Goal: Task Accomplishment & Management: Complete application form

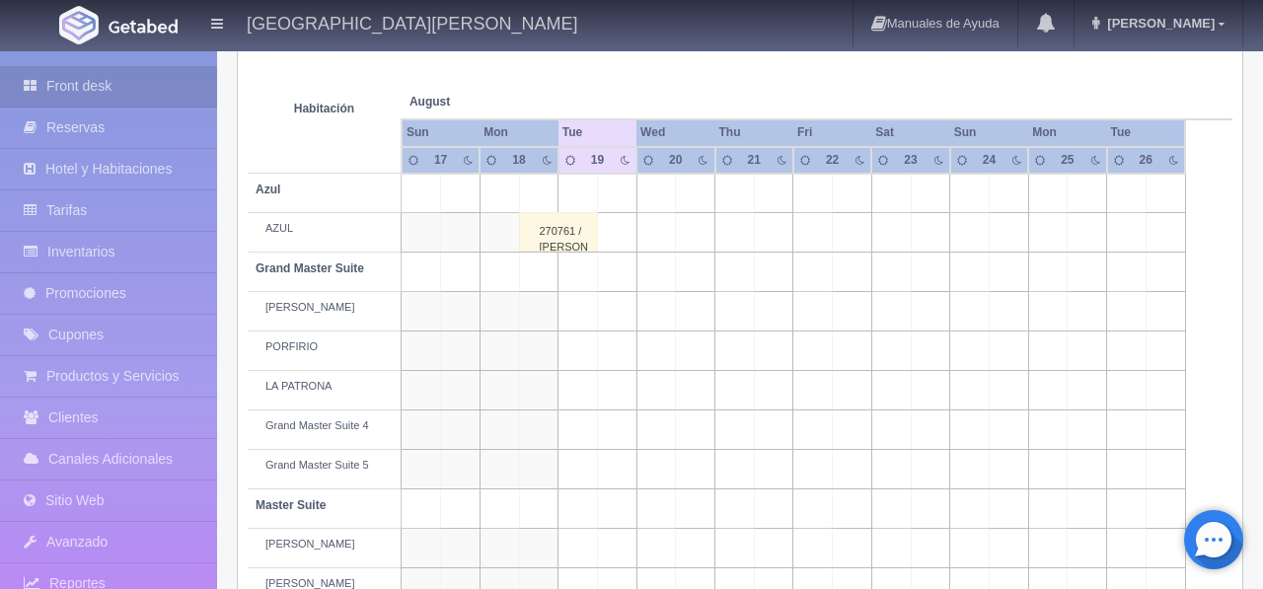
scroll to position [331, 0]
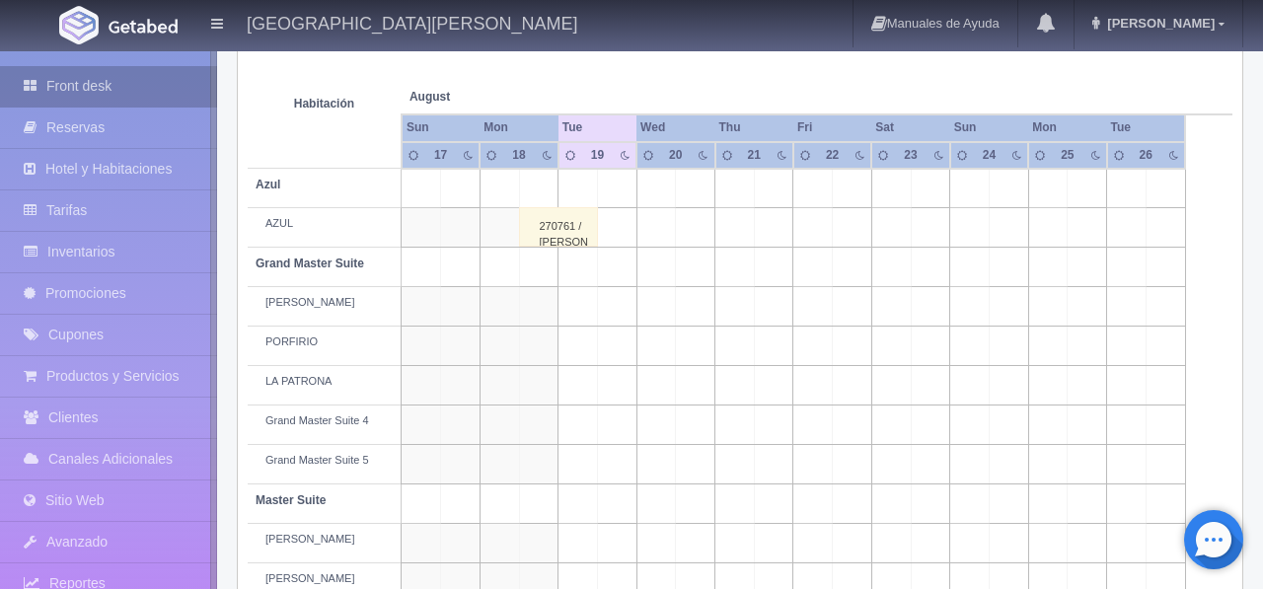
click at [125, 86] on link "Front desk" at bounding box center [108, 86] width 217 height 40
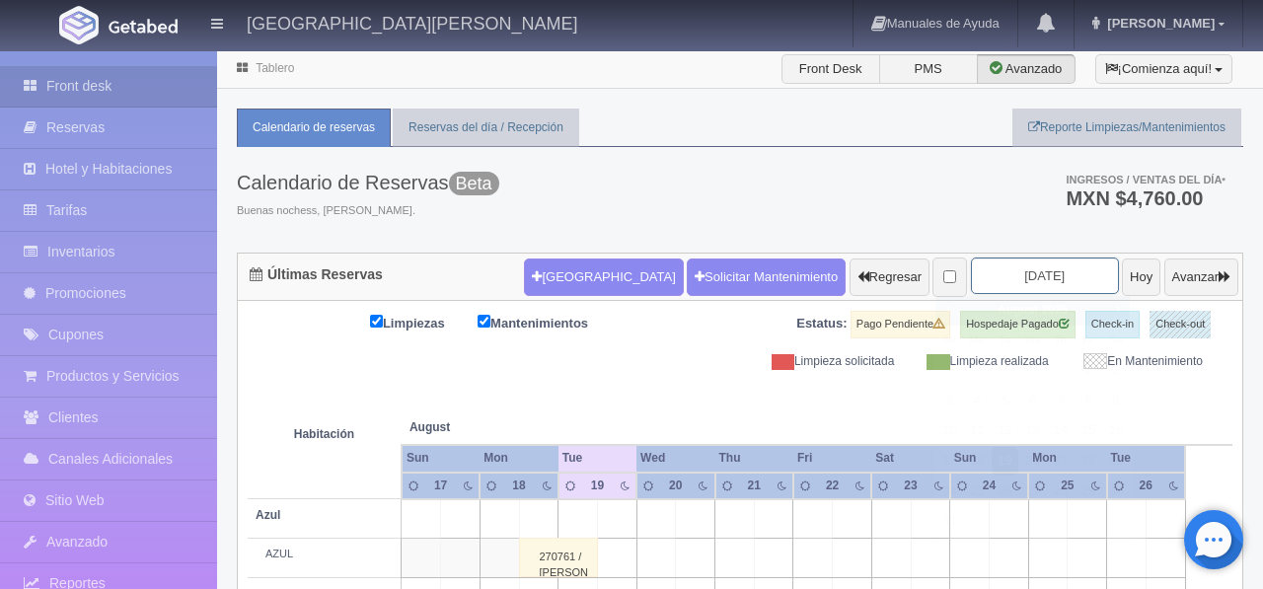
click at [1032, 285] on input "2025-08-19" at bounding box center [1045, 276] width 148 height 37
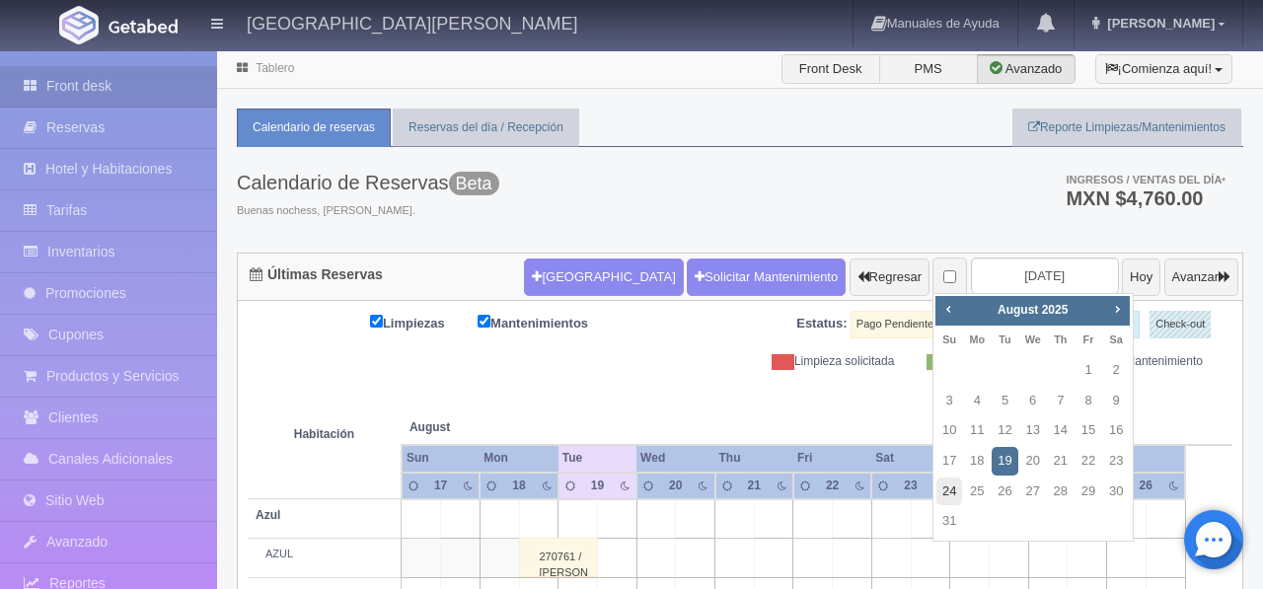
click at [947, 495] on link "24" at bounding box center [950, 492] width 26 height 29
type input "2025-08-24"
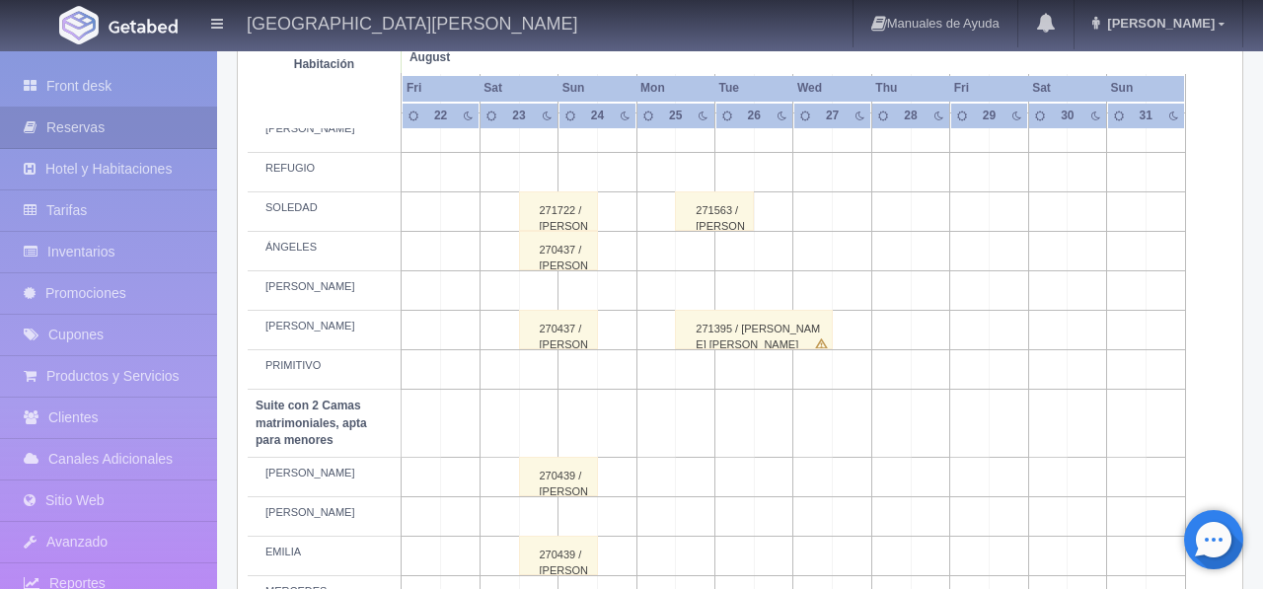
scroll to position [1008, 0]
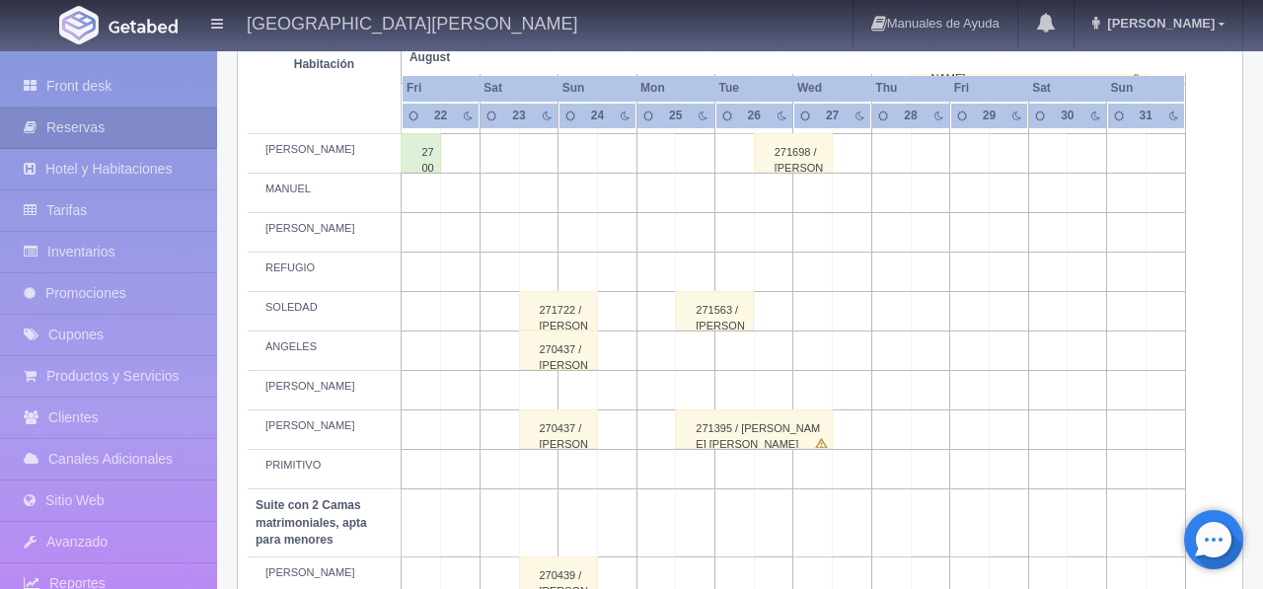
click at [619, 292] on td at bounding box center [616, 272] width 39 height 39
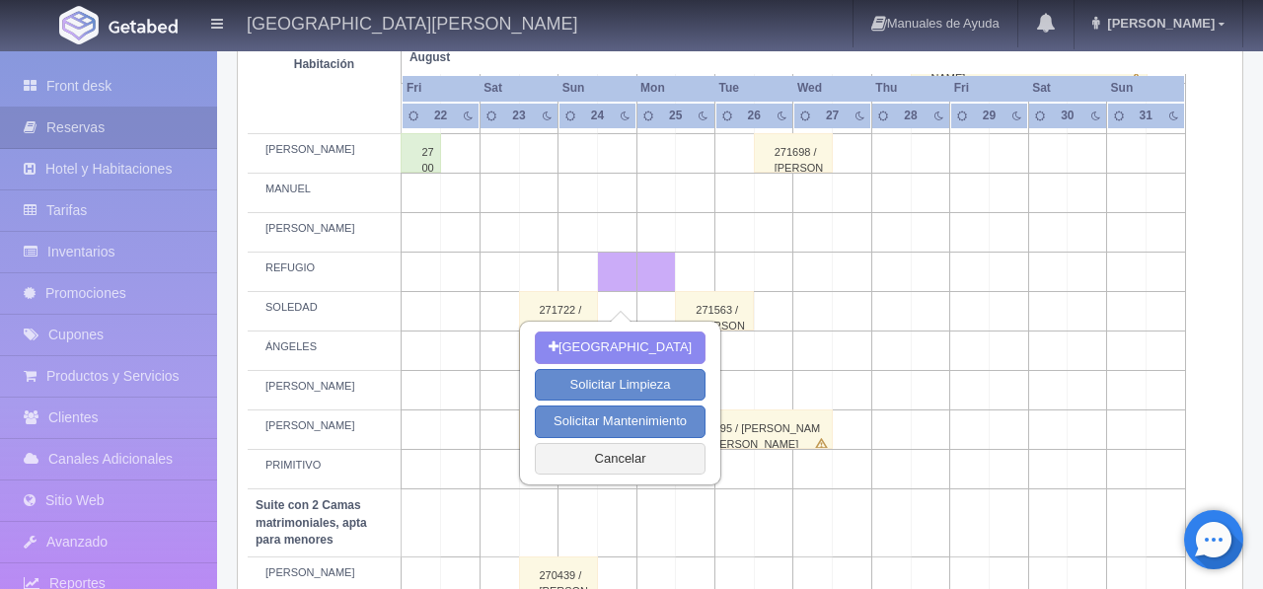
click at [811, 292] on td at bounding box center [813, 272] width 39 height 39
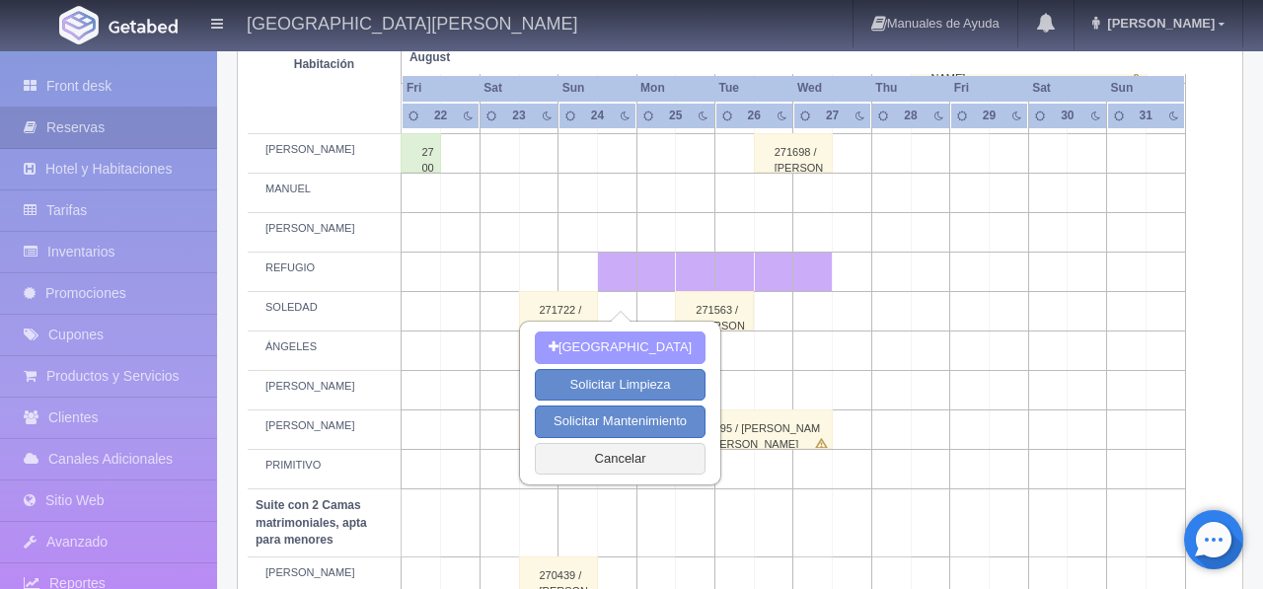
click at [625, 354] on button "Nueva Reserva" at bounding box center [620, 348] width 171 height 33
type input "[DATE]"
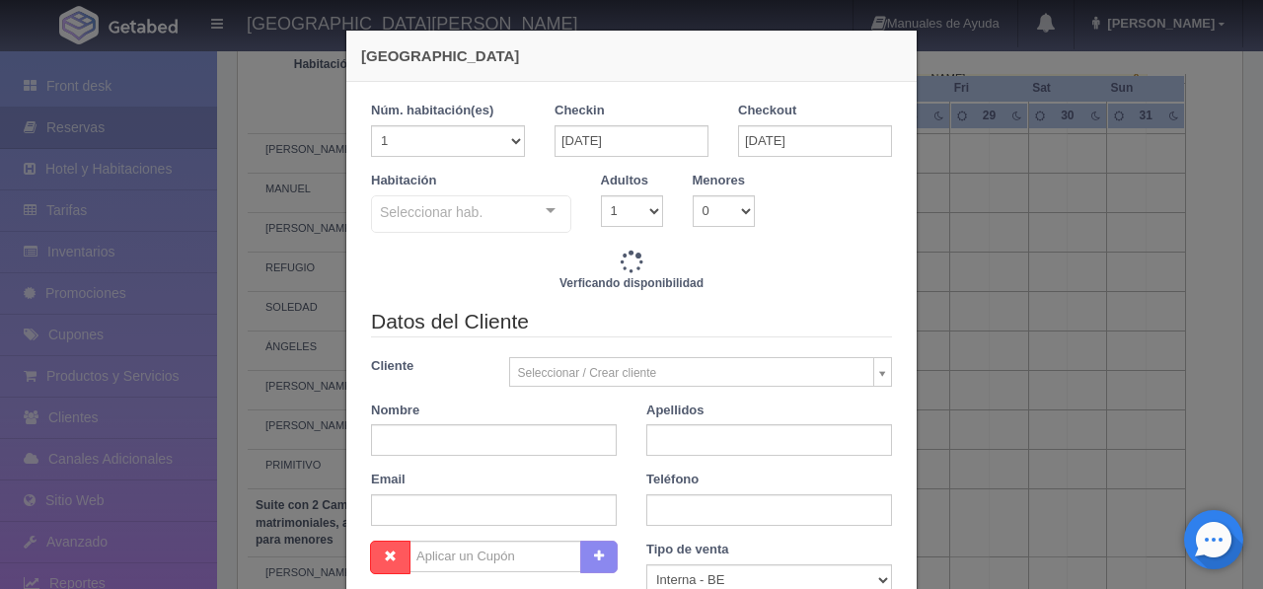
checkbox input "false"
type input "11580.00"
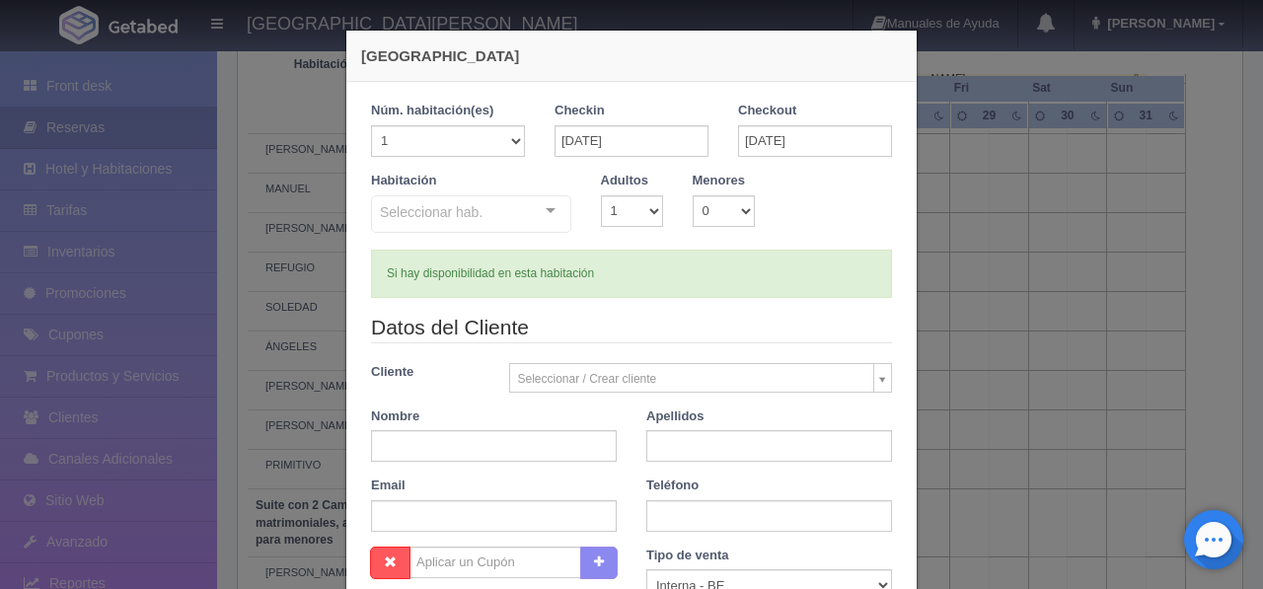
checkbox input "false"
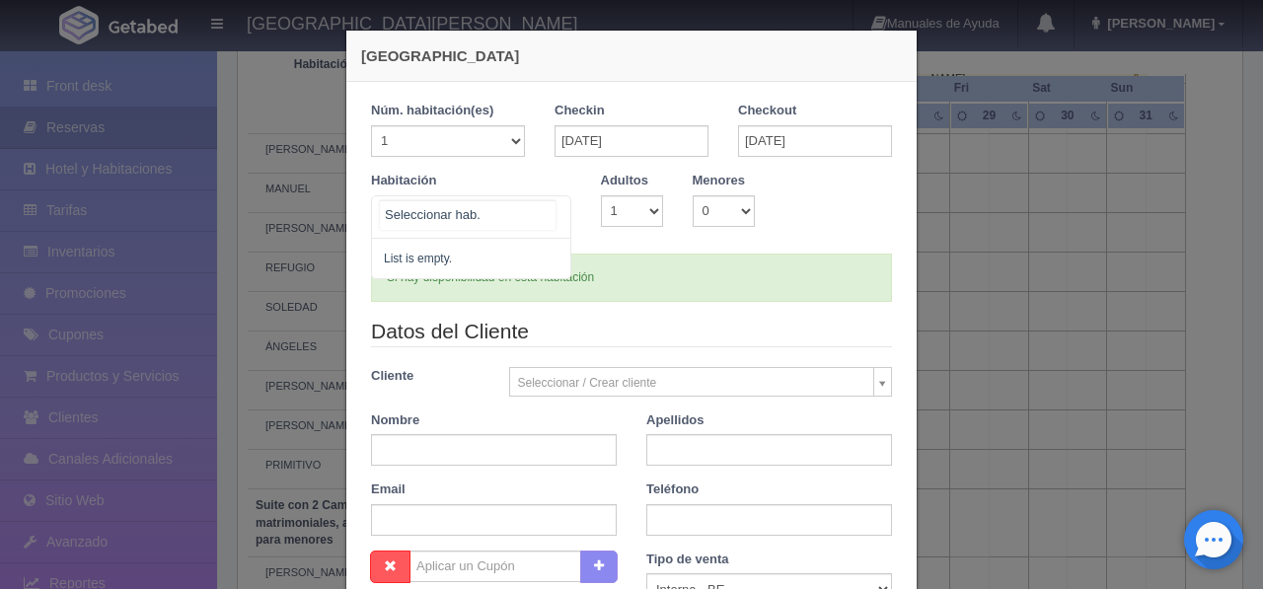
click at [552, 218] on div at bounding box center [550, 211] width 39 height 30
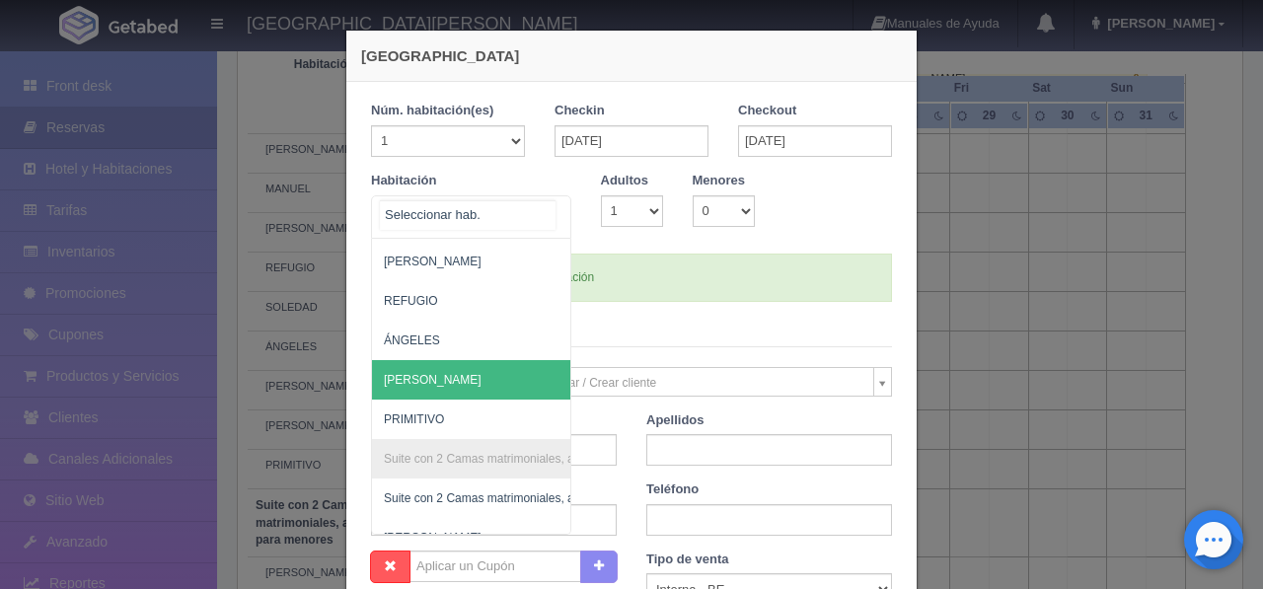
scroll to position [1218, 0]
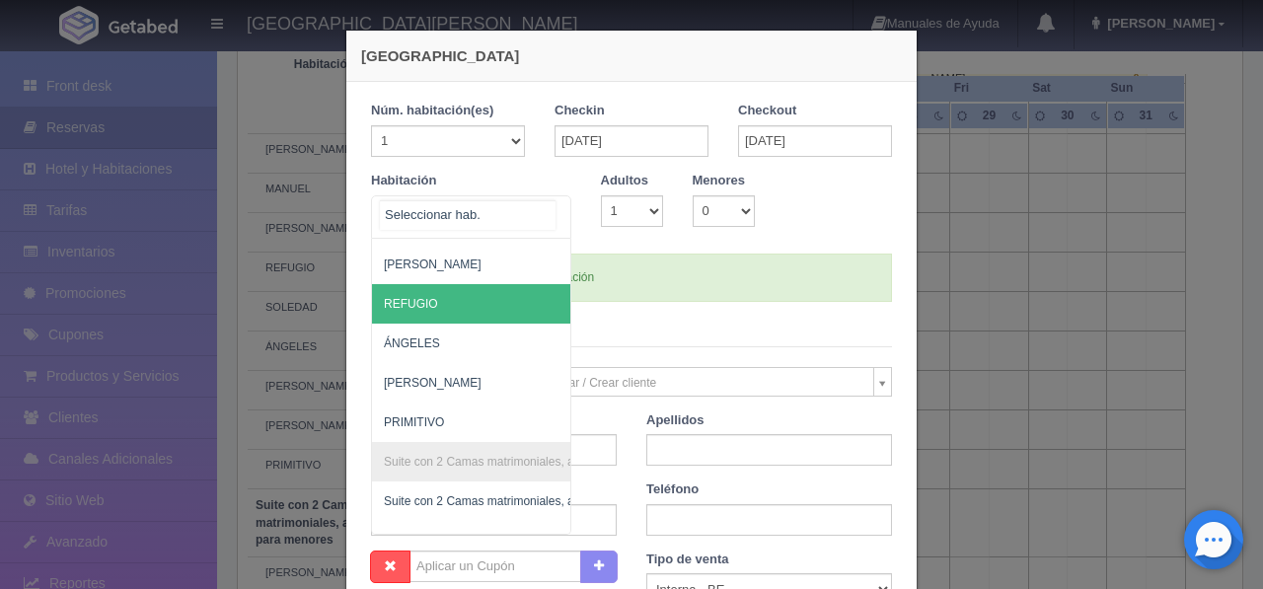
click at [504, 305] on span "REFUGIO" at bounding box center [567, 303] width 390 height 39
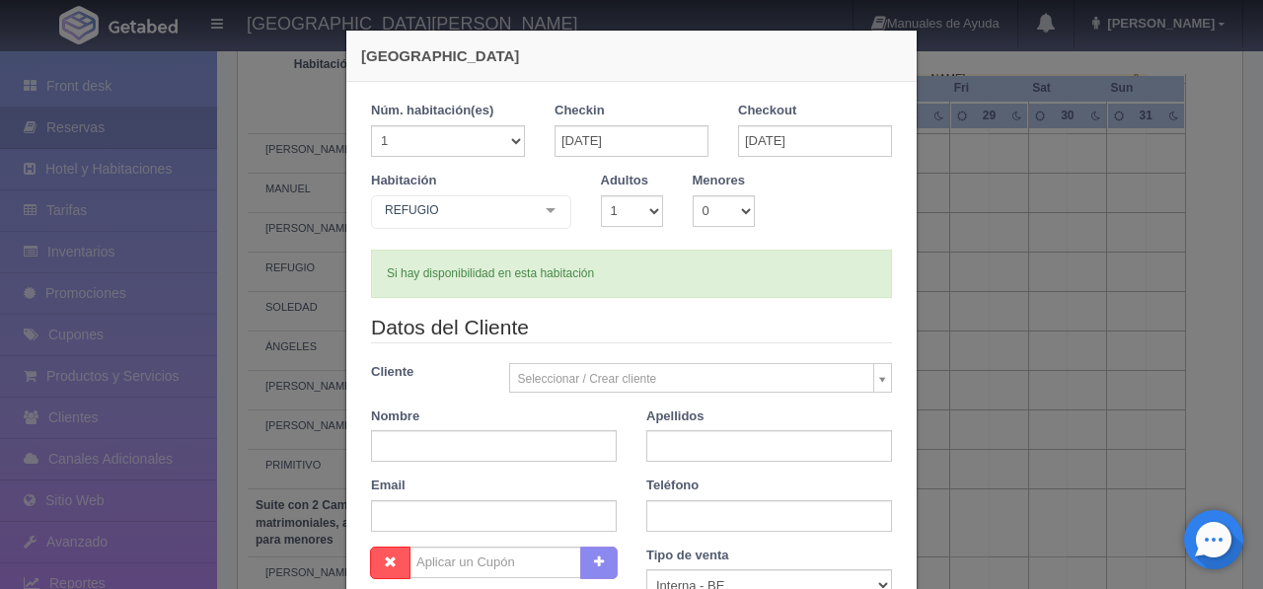
checkbox input "false"
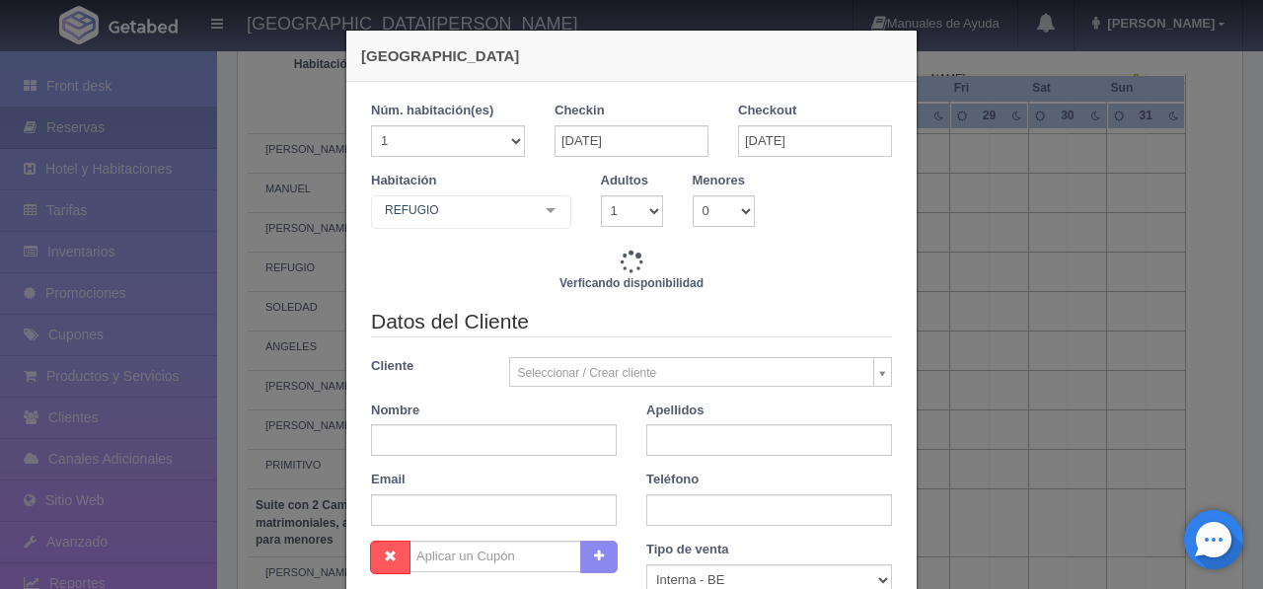
type input "11580.00"
checkbox input "false"
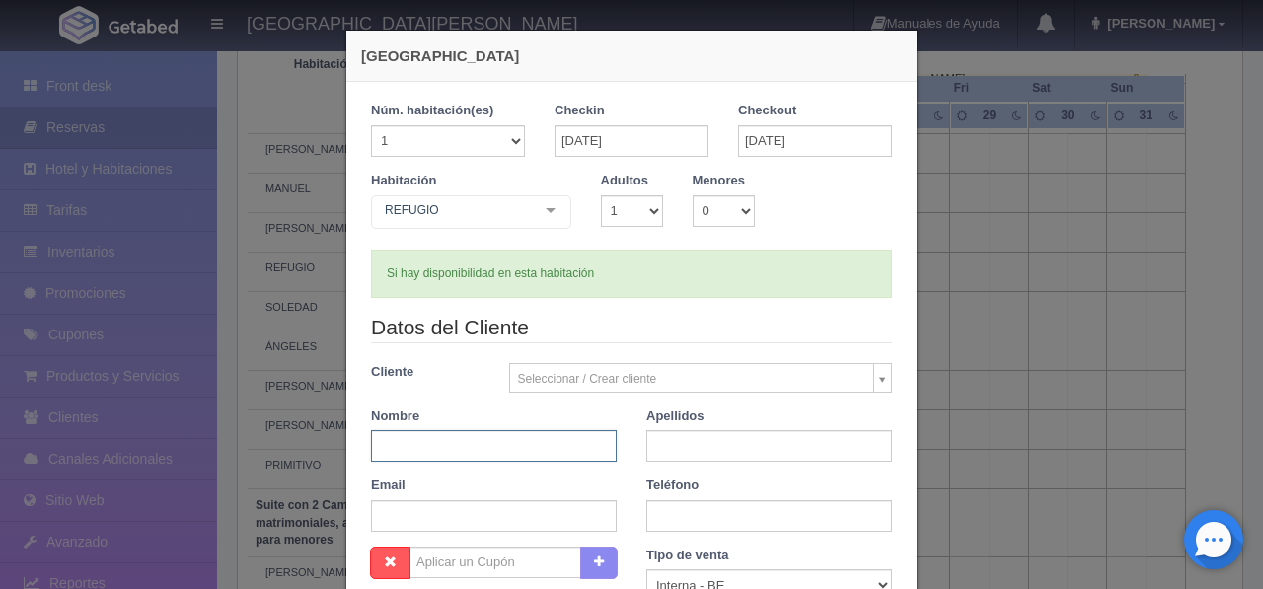
click at [504, 451] on input "text" at bounding box center [494, 446] width 246 height 32
type input "j"
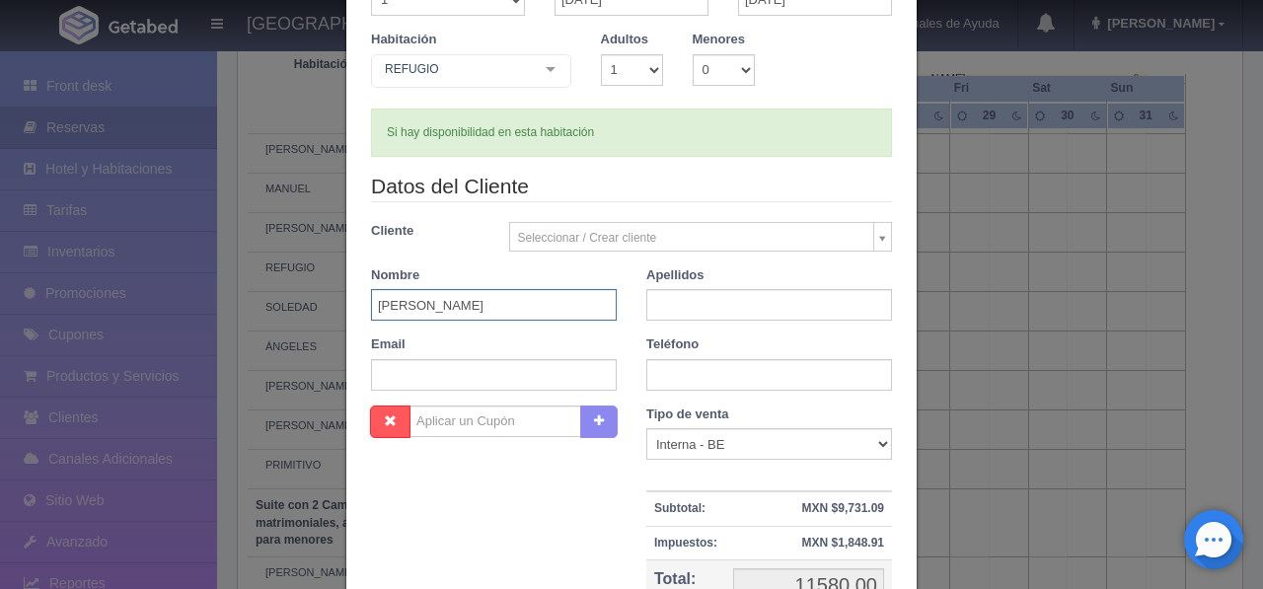
scroll to position [166, 0]
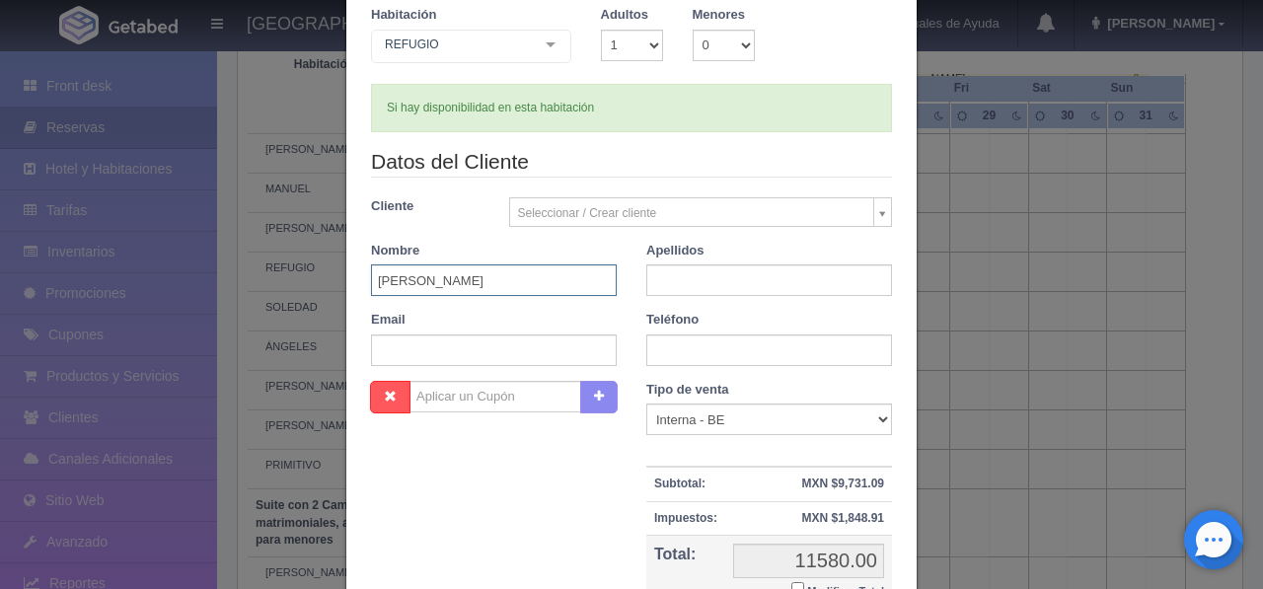
drag, startPoint x: 487, startPoint y: 271, endPoint x: 421, endPoint y: 277, distance: 65.4
click at [417, 276] on input "JON UNBLE" at bounding box center [494, 281] width 246 height 32
drag, startPoint x: 464, startPoint y: 281, endPoint x: 410, endPoint y: 281, distance: 54.3
click at [410, 281] on input "JON UNBLE" at bounding box center [494, 281] width 246 height 32
type input "JON"
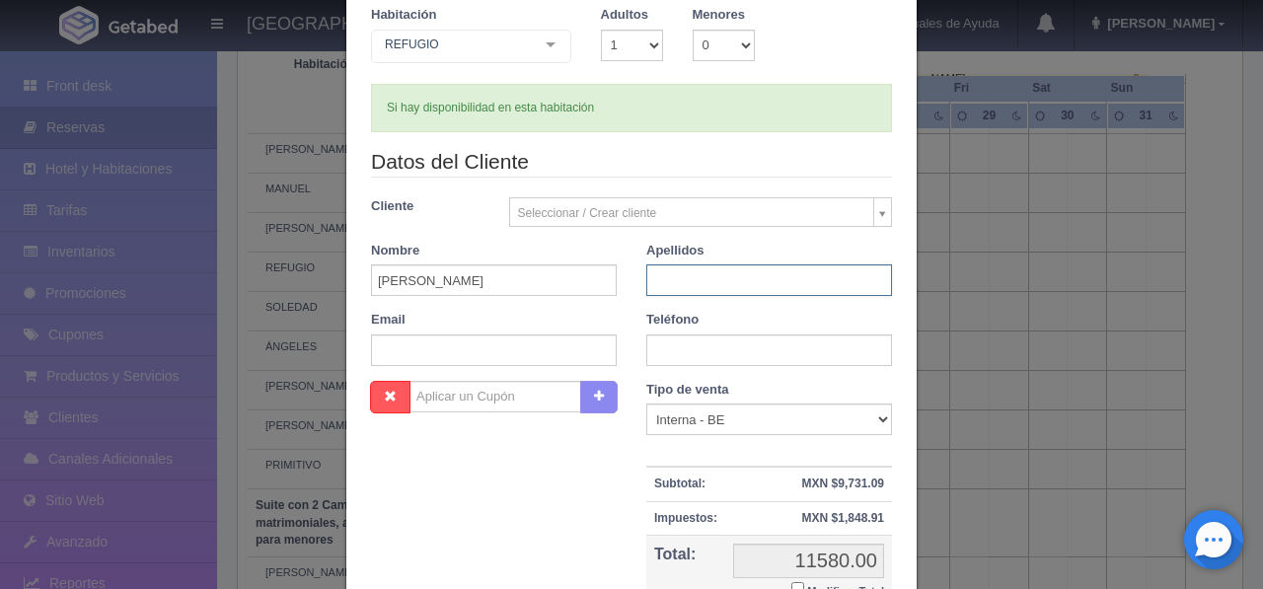
click at [718, 279] on input "text" at bounding box center [770, 281] width 246 height 32
paste input "UNBLE"
type input "UNBLE"
click at [489, 356] on input "text" at bounding box center [494, 351] width 246 height 32
drag, startPoint x: 630, startPoint y: 355, endPoint x: 697, endPoint y: 322, distance: 75.0
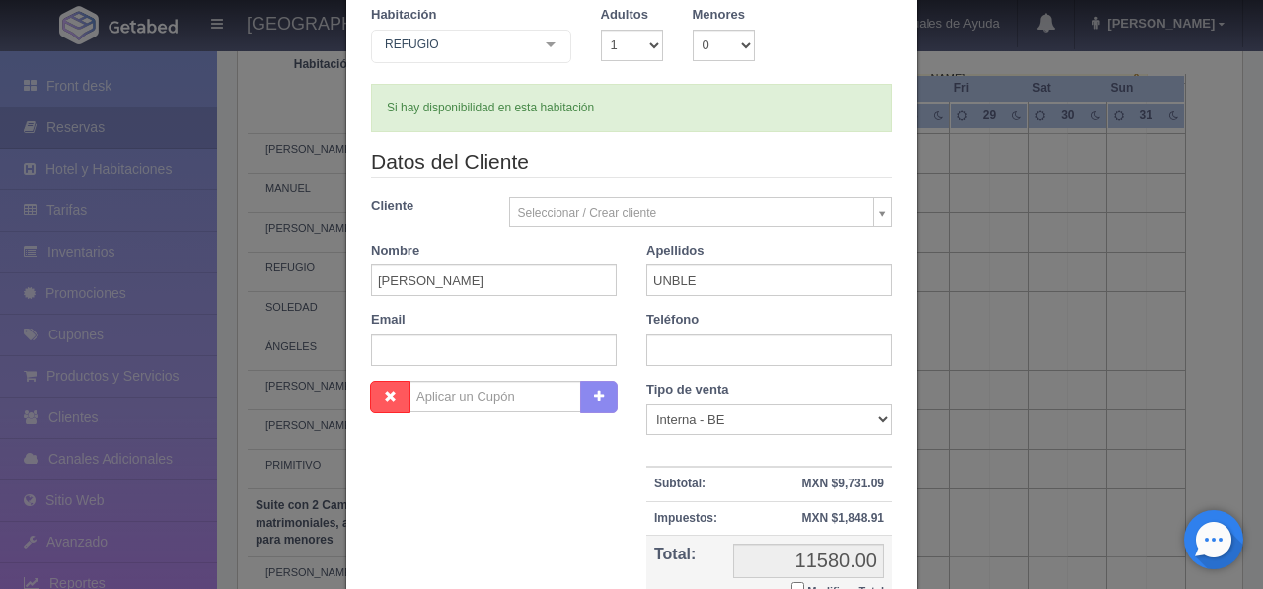
click at [630, 355] on div "Email" at bounding box center [493, 338] width 275 height 55
click at [670, 351] on input "text" at bounding box center [770, 351] width 246 height 32
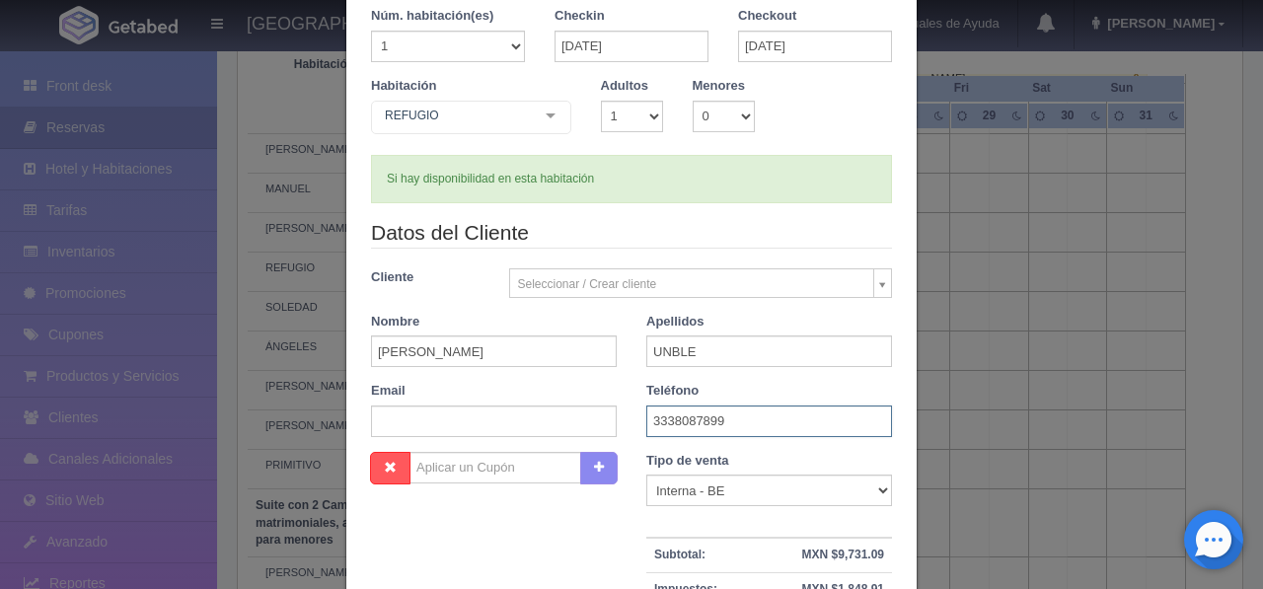
scroll to position [94, 0]
type input "3338087899"
click at [892, 283] on div "Seleccionar / Crear cliente Nuevo Cliente SRTA. MARION . . Aaron Carrillo Jimen…" at bounding box center [702, 284] width 414 height 30
click at [870, 283] on body "Hacienda El Carmen Hotel & Spa Manuales de Ayuda Actualizaciones recientes Jaim…" at bounding box center [631, 102] width 1263 height 2121
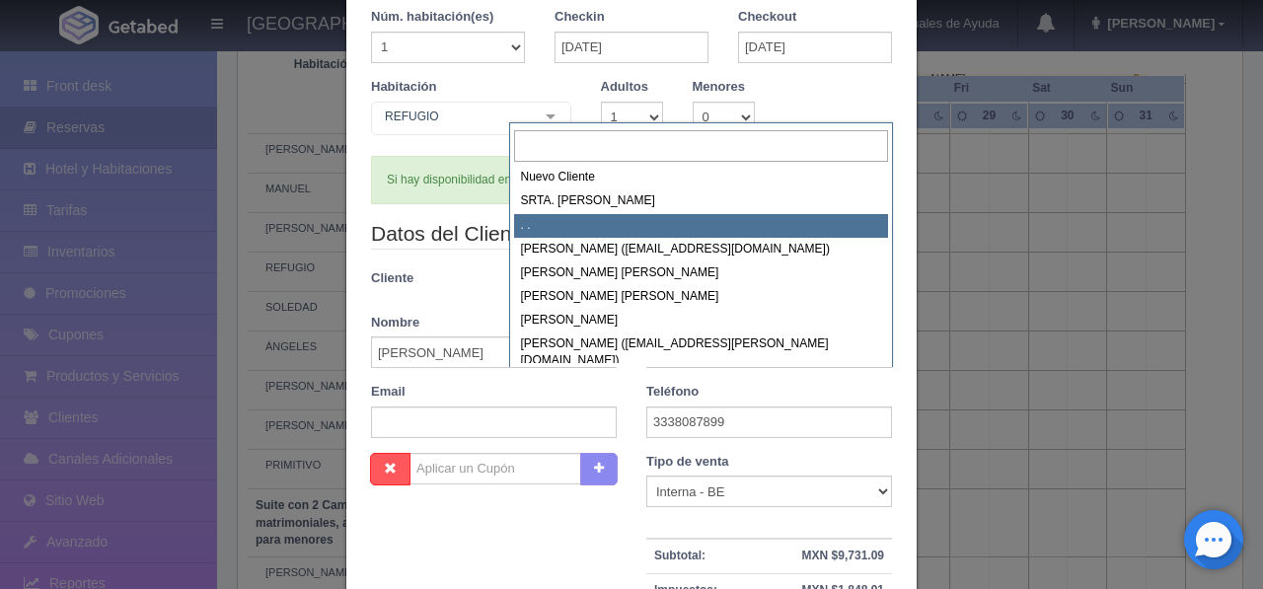
scroll to position [0, 0]
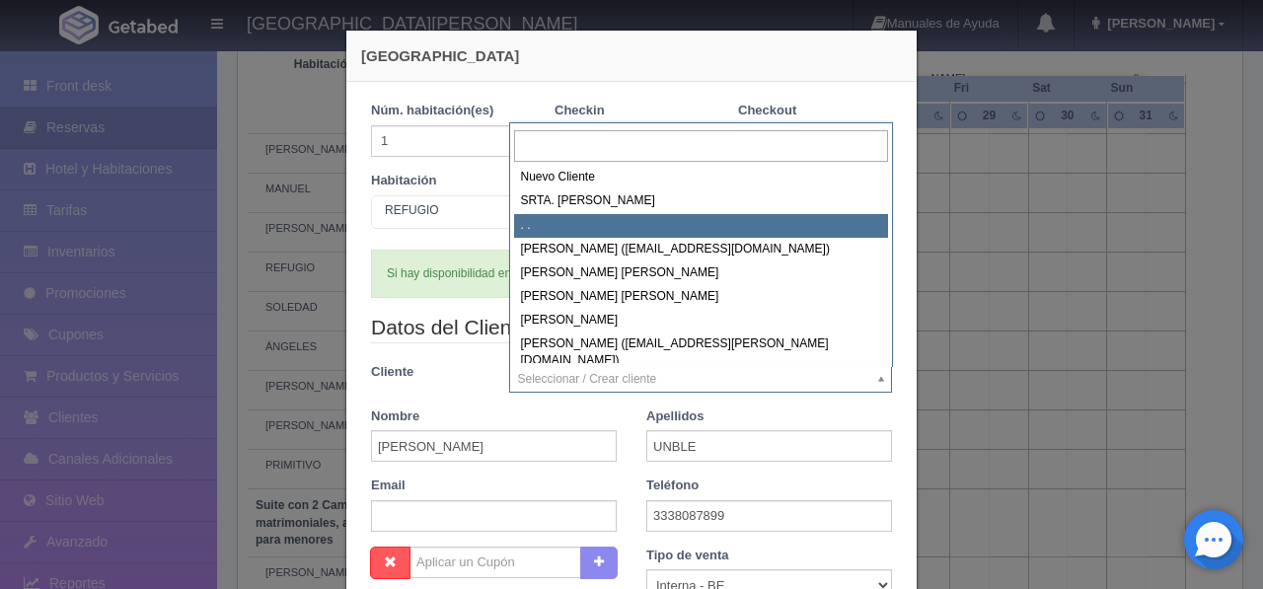
click at [317, 125] on body "Hacienda El Carmen Hotel & Spa Manuales de Ayuda Actualizaciones recientes Jaim…" at bounding box center [631, 102] width 1263 height 2121
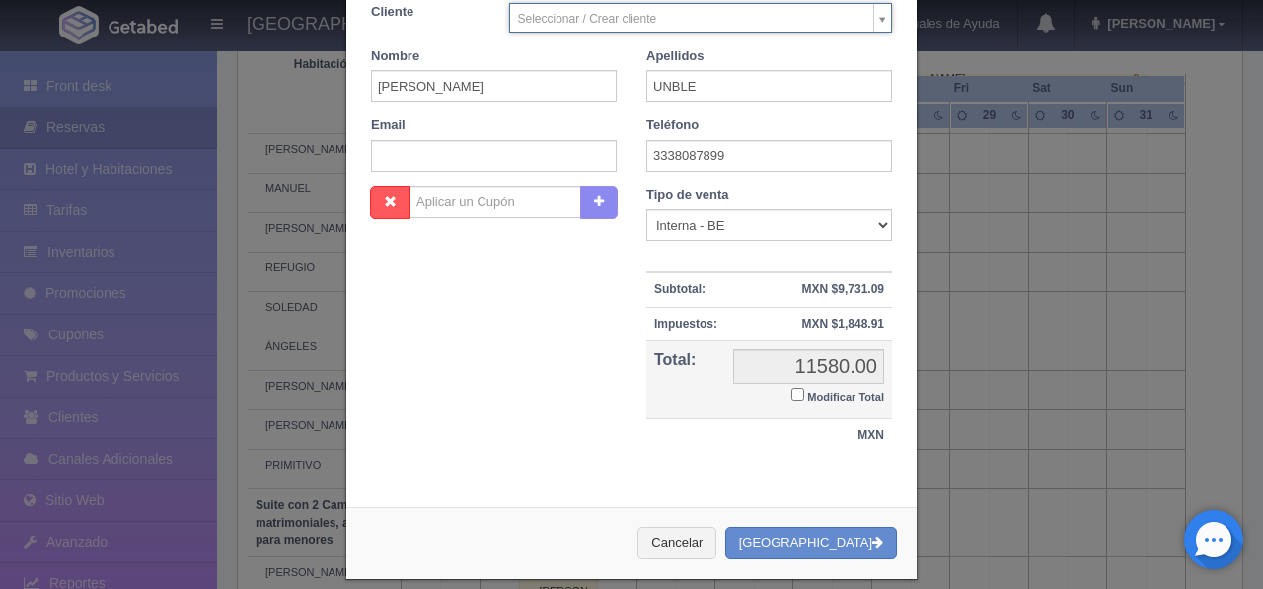
scroll to position [363, 0]
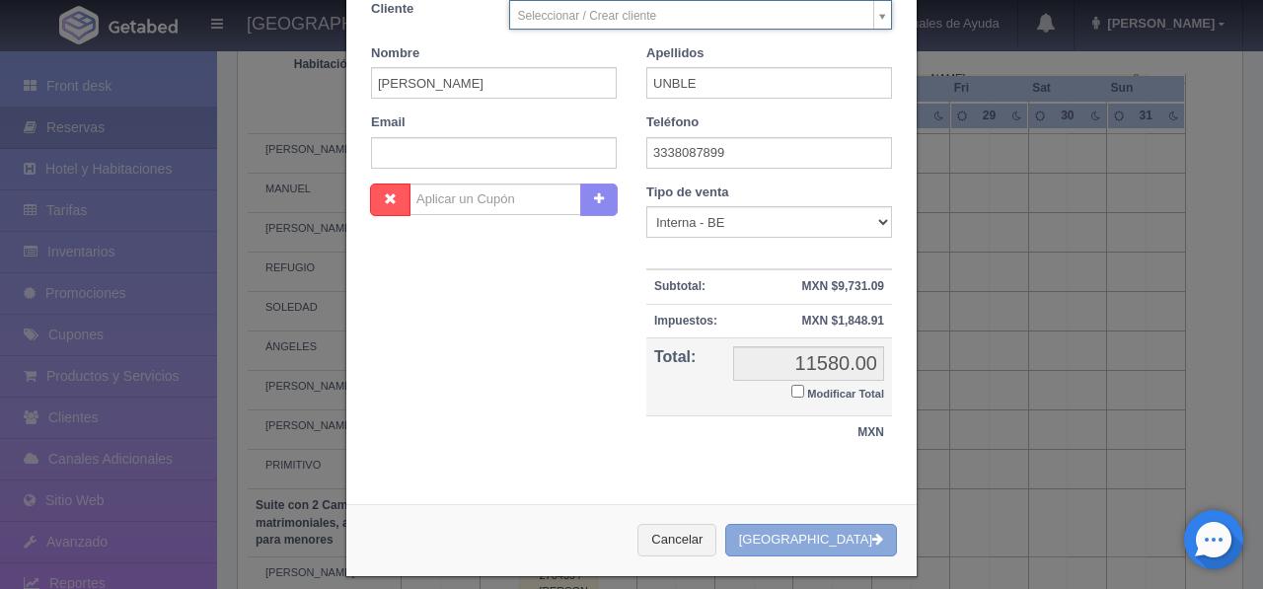
click at [847, 545] on button "Crear Reserva" at bounding box center [811, 540] width 172 height 33
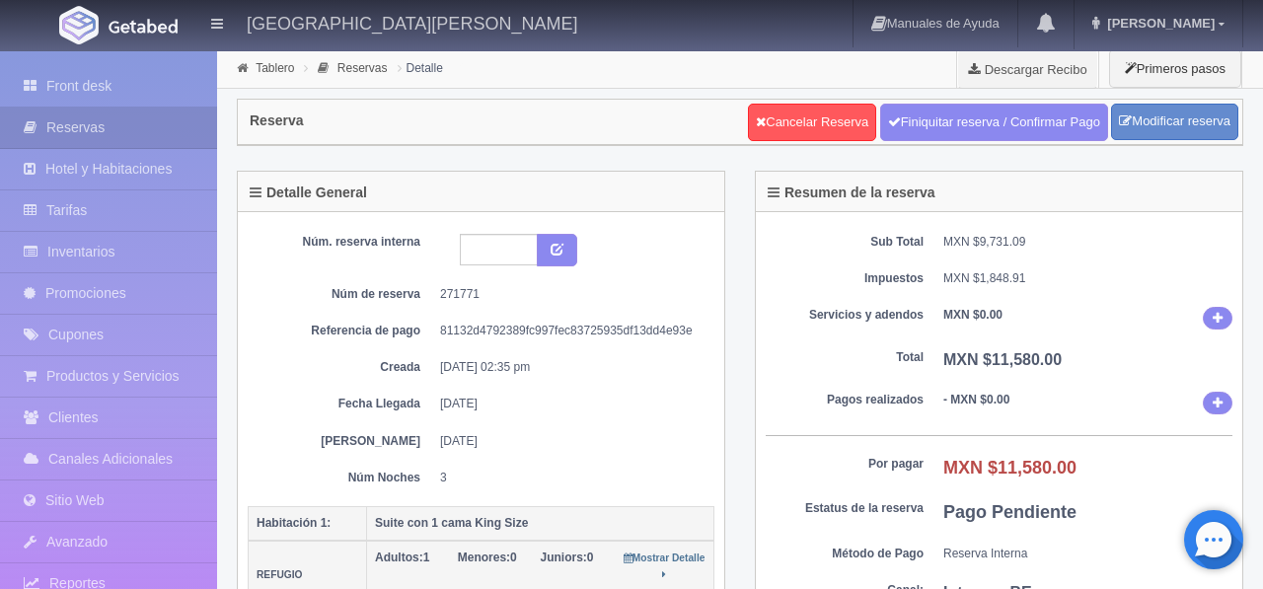
scroll to position [1, 0]
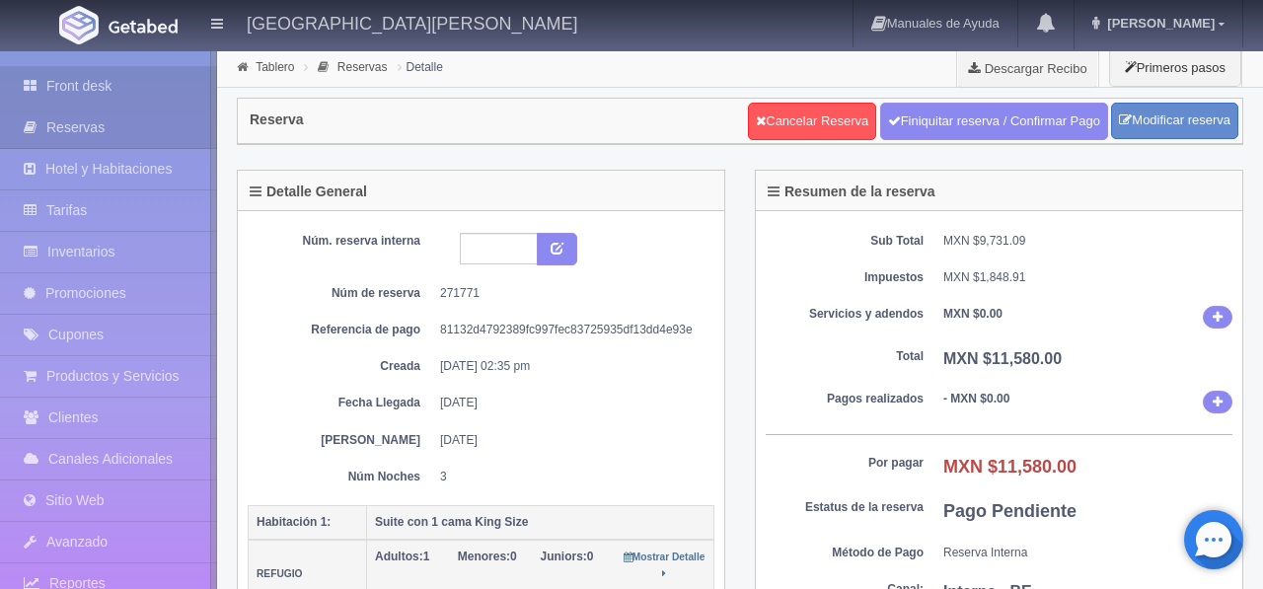
click at [88, 81] on link "Front desk" at bounding box center [108, 86] width 217 height 40
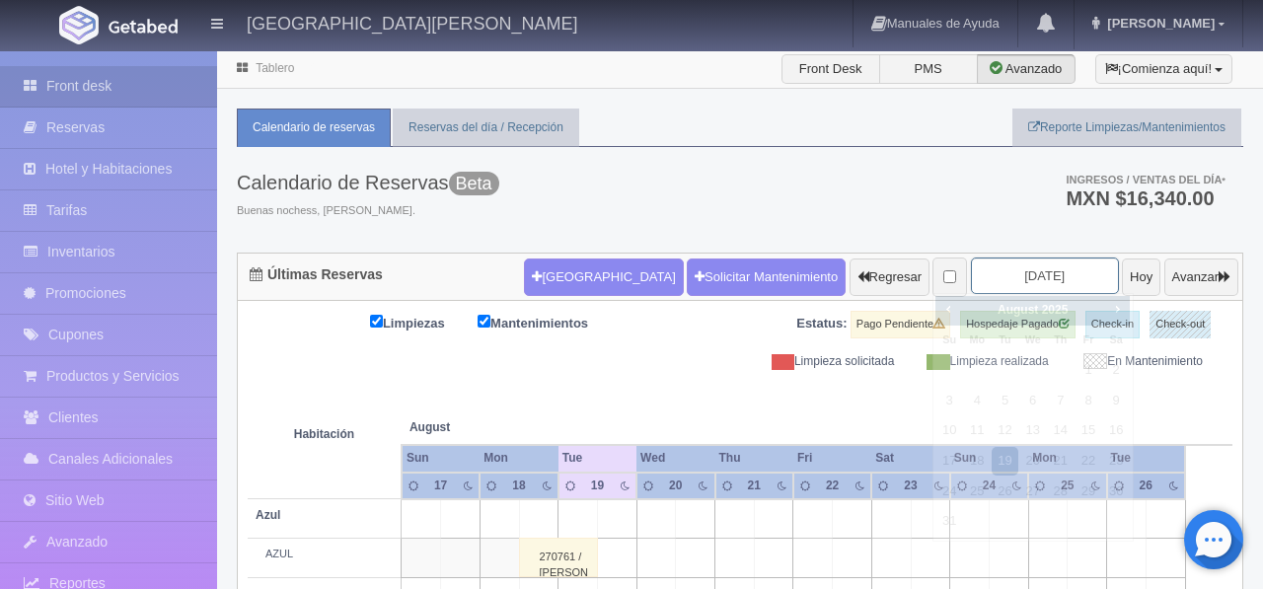
click at [1029, 280] on input "2025-08-19" at bounding box center [1045, 276] width 148 height 37
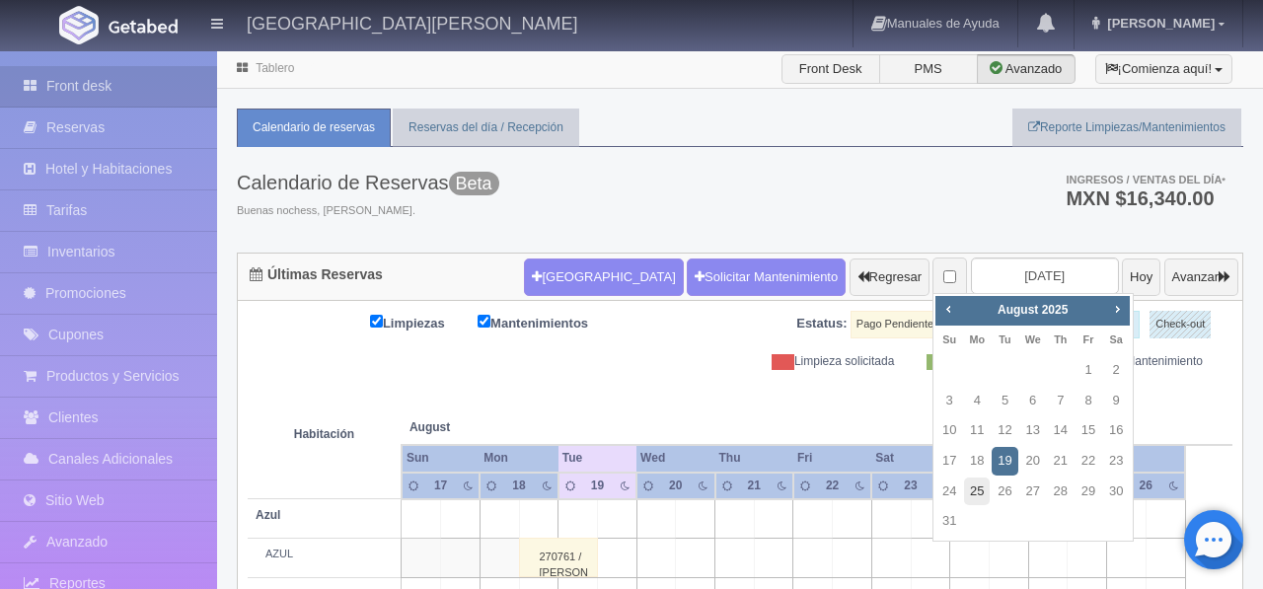
click at [981, 487] on link "25" at bounding box center [977, 492] width 26 height 29
type input "[DATE]"
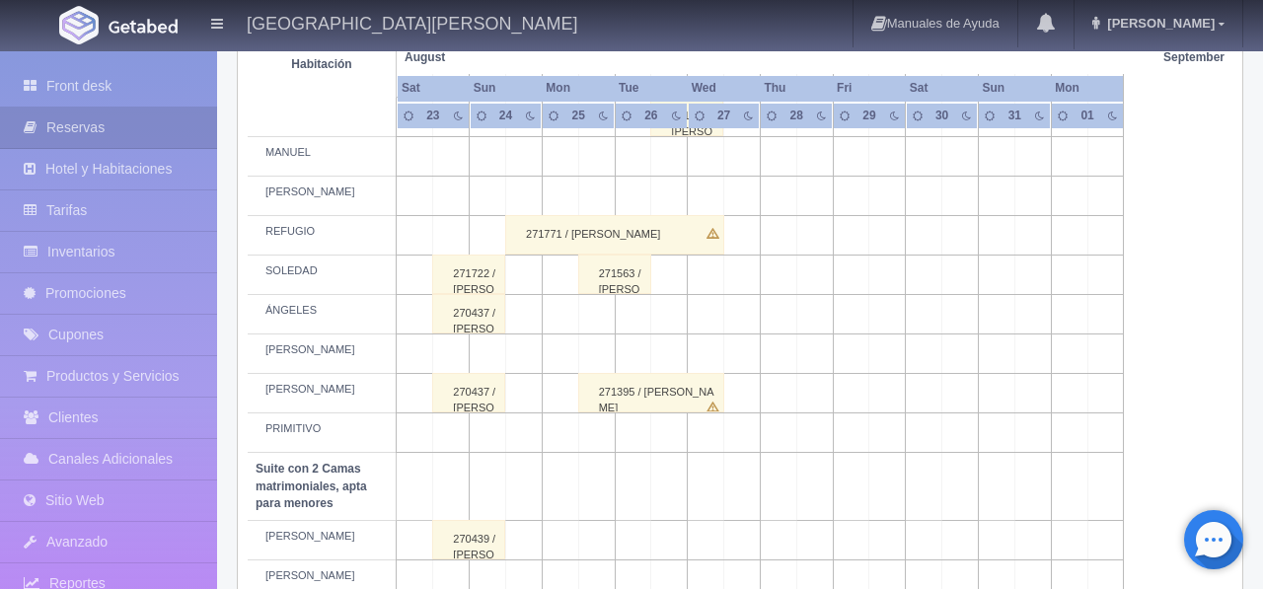
scroll to position [1056, 0]
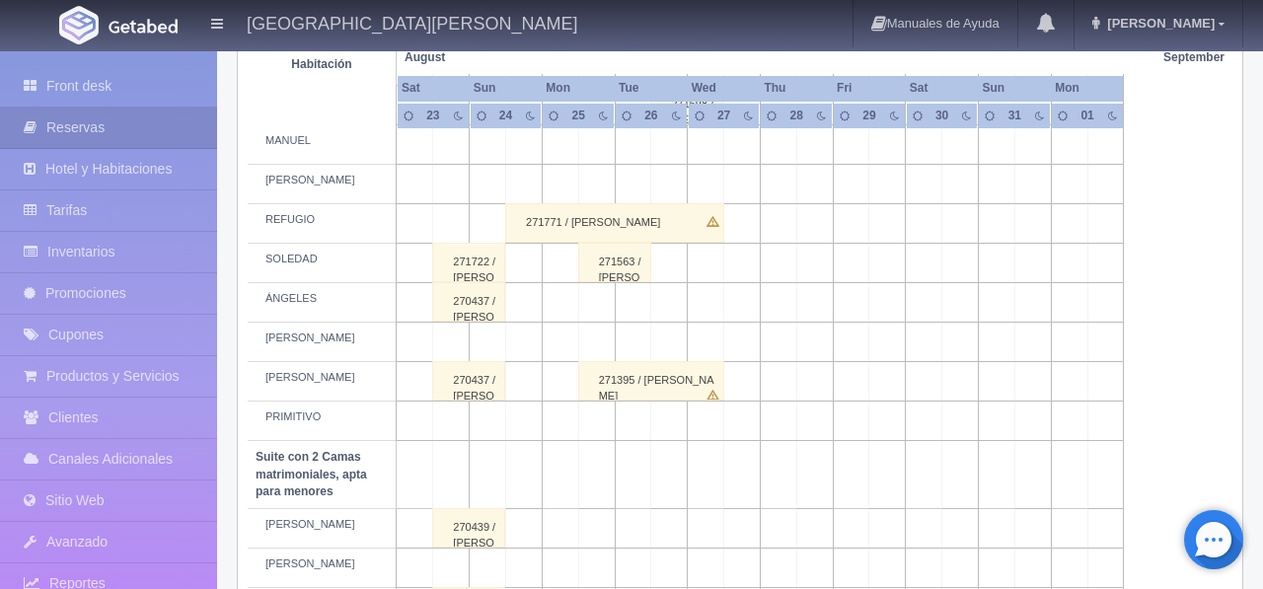
click at [596, 441] on td at bounding box center [596, 421] width 37 height 39
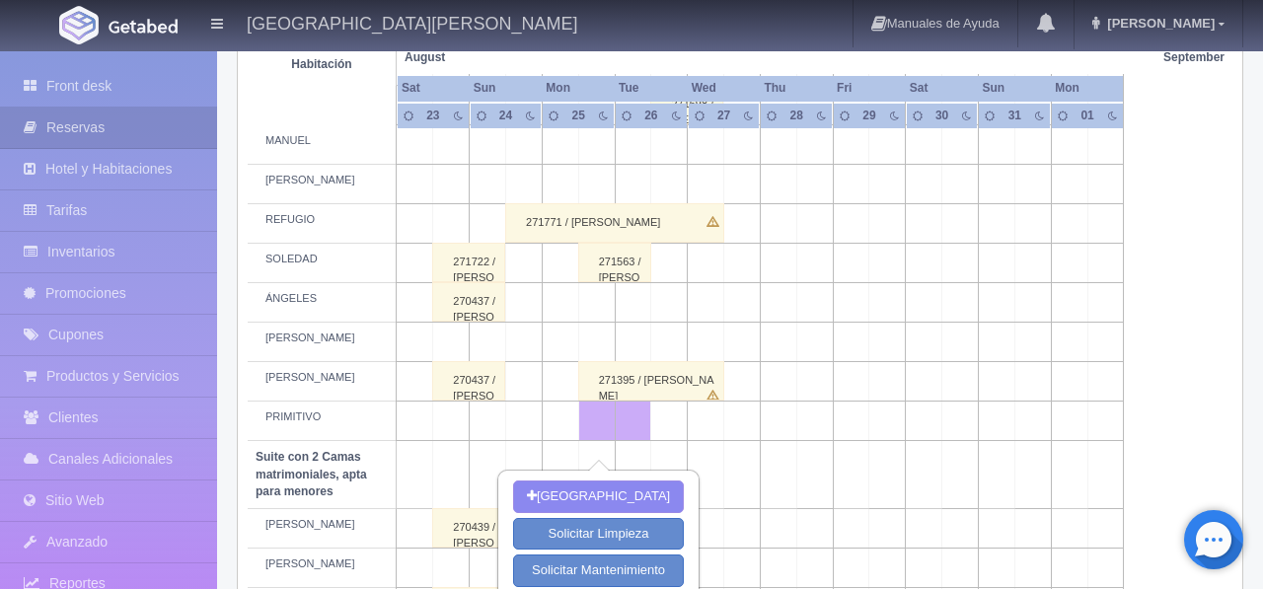
click at [700, 441] on td at bounding box center [706, 421] width 37 height 39
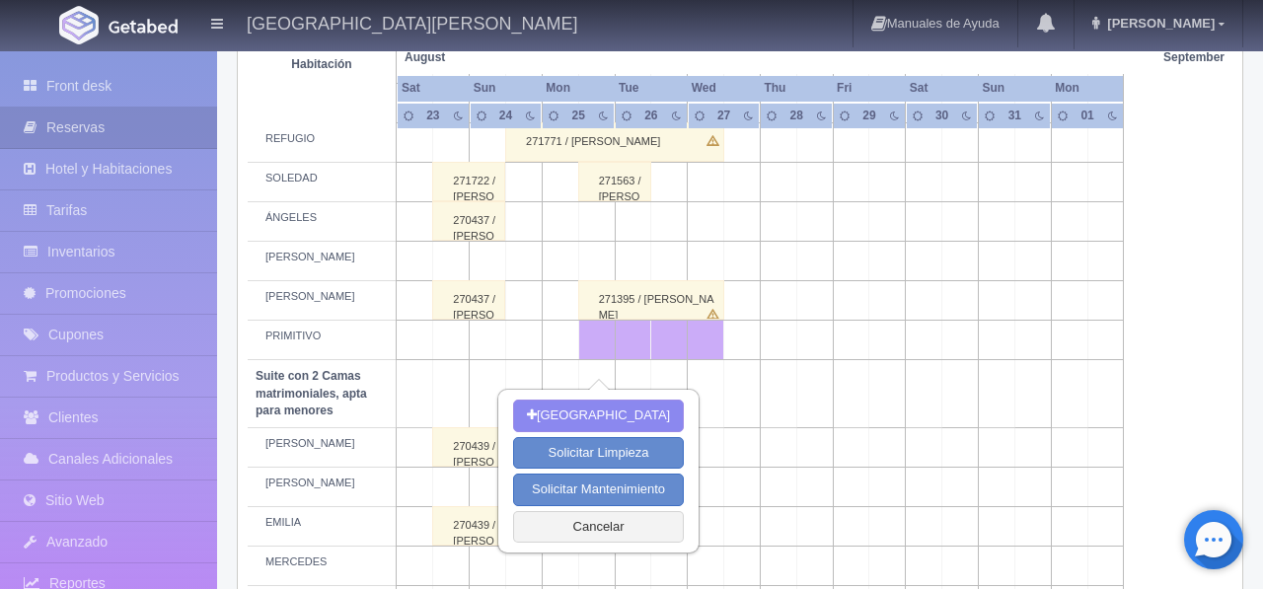
scroll to position [1153, 0]
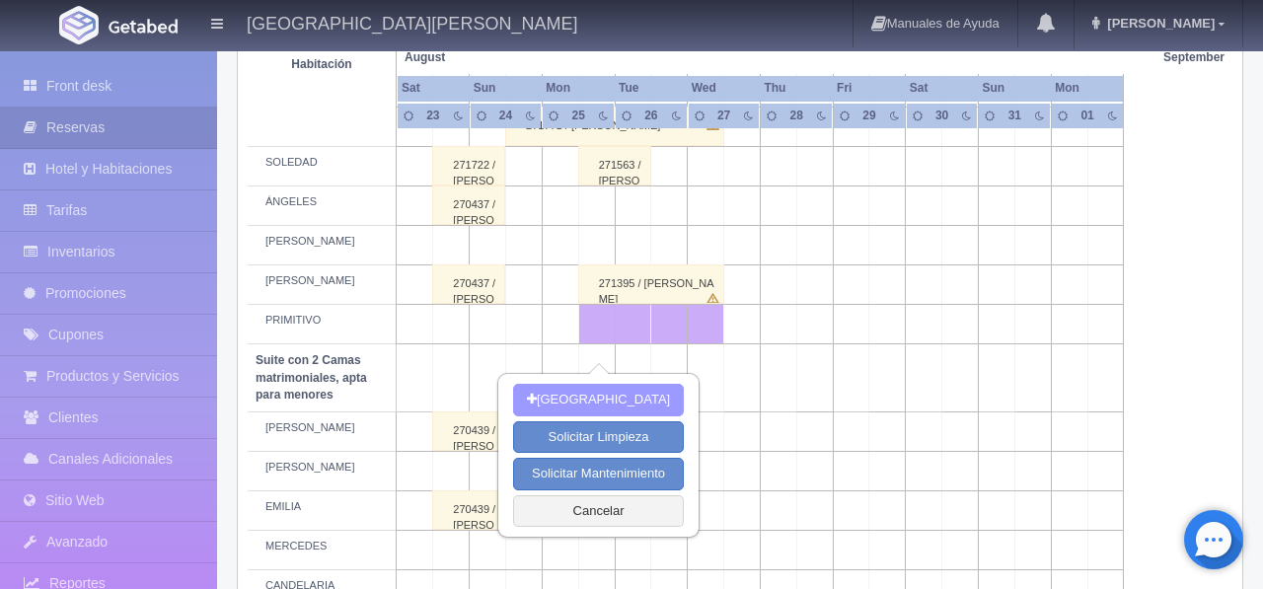
click at [617, 407] on button "Nueva Reserva" at bounding box center [598, 400] width 171 height 33
type input "[DATE]"
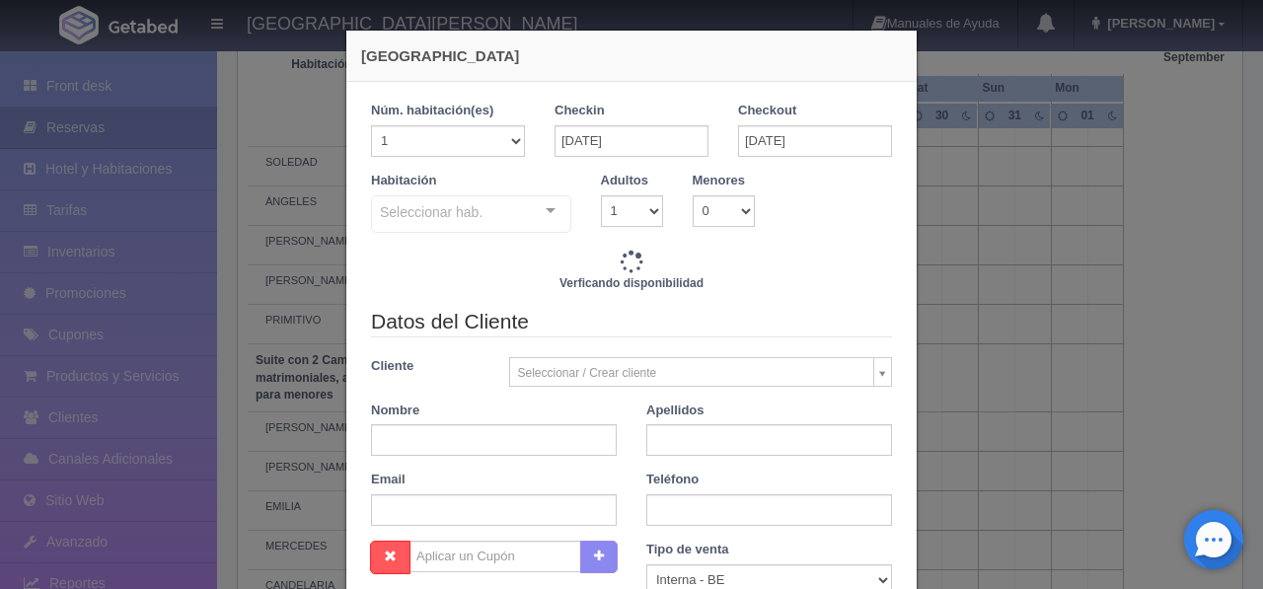
checkbox input "false"
type input "7720.00"
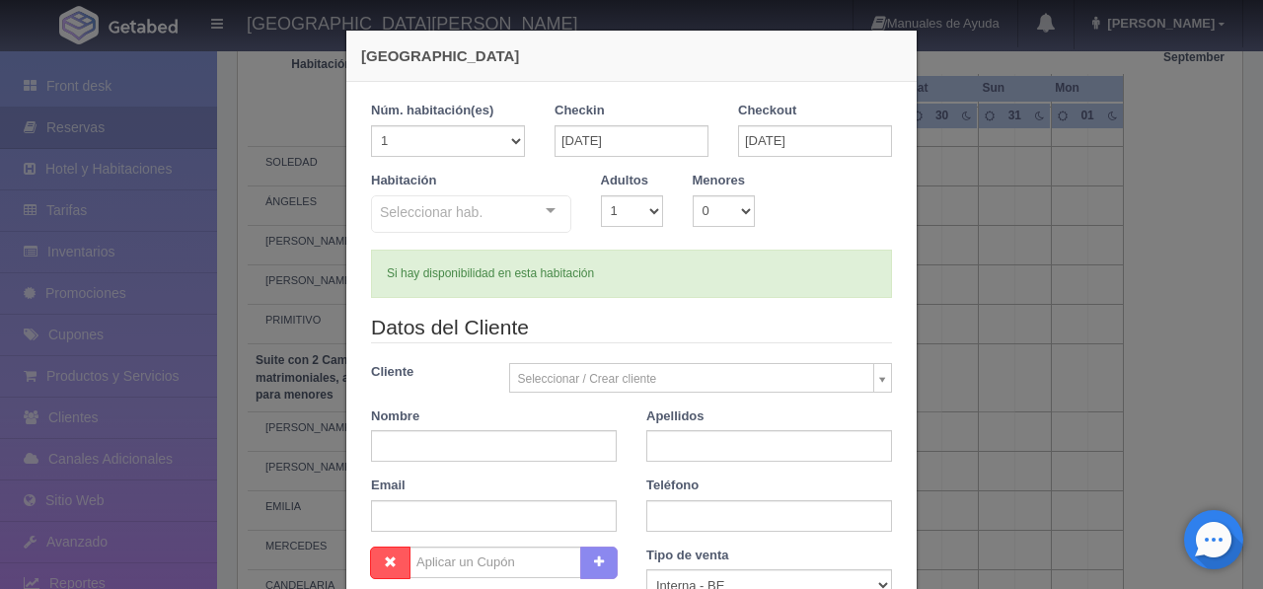
checkbox input "false"
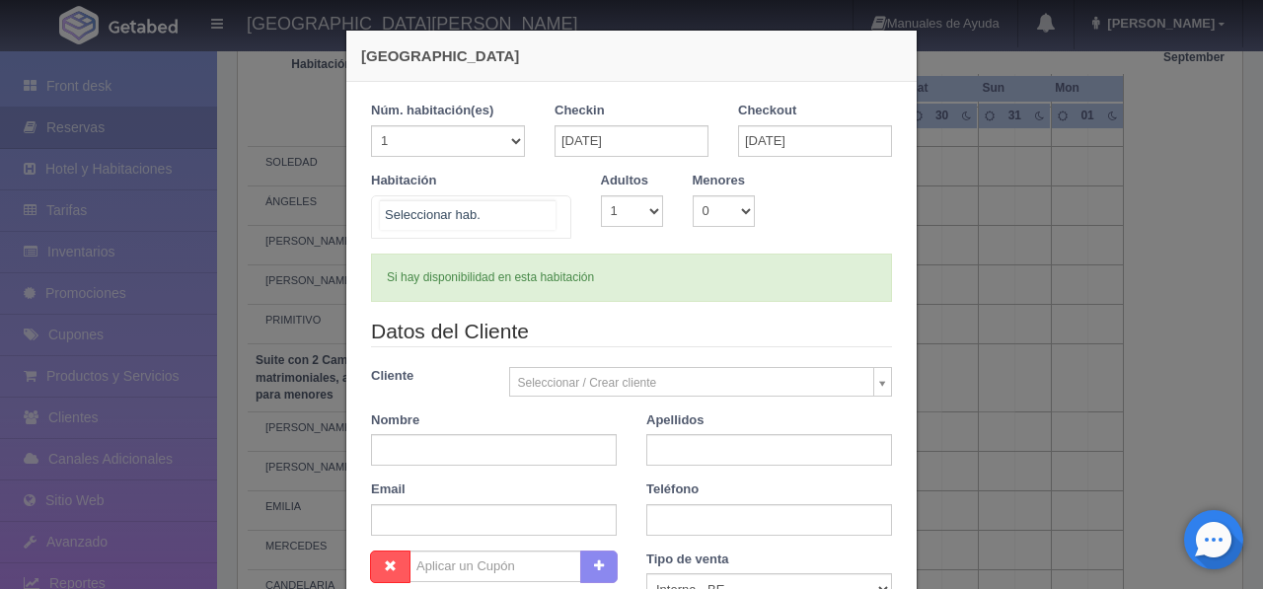
click at [547, 214] on div at bounding box center [550, 211] width 39 height 30
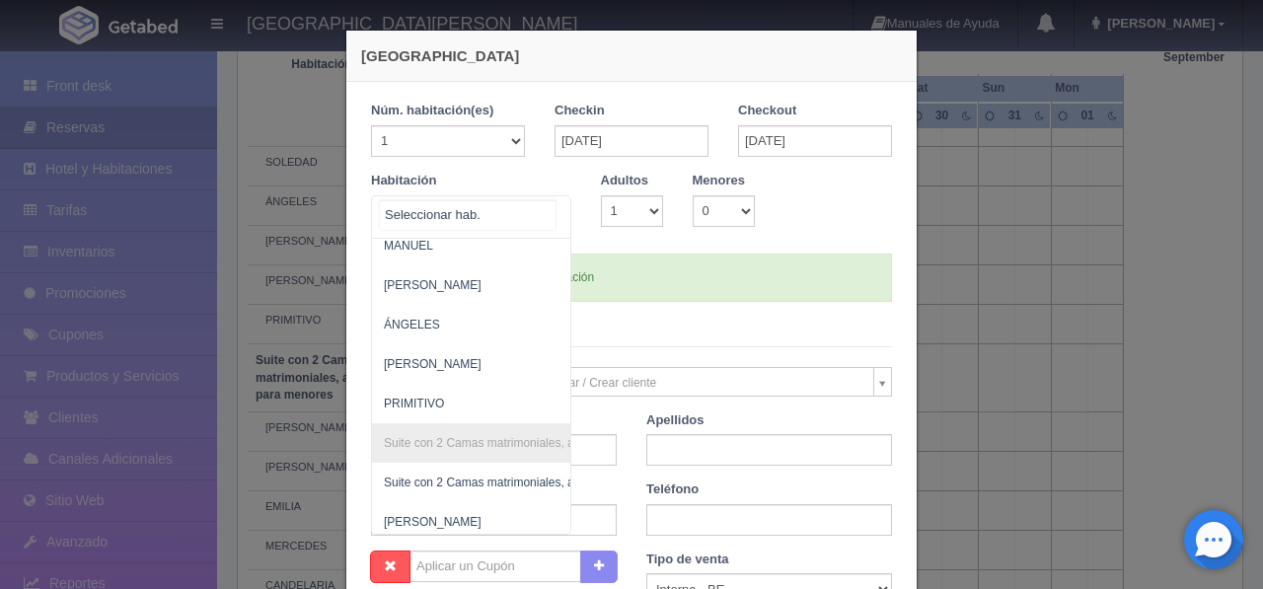
scroll to position [1245, 0]
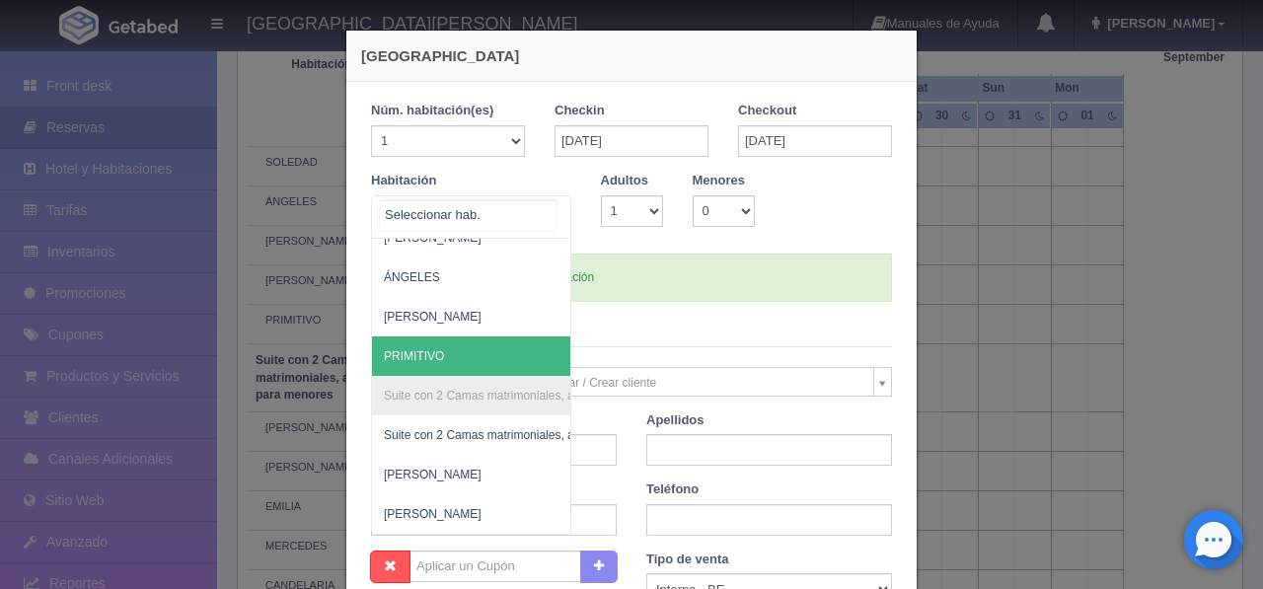
click at [497, 358] on span "PRIMITIVO" at bounding box center [567, 356] width 390 height 39
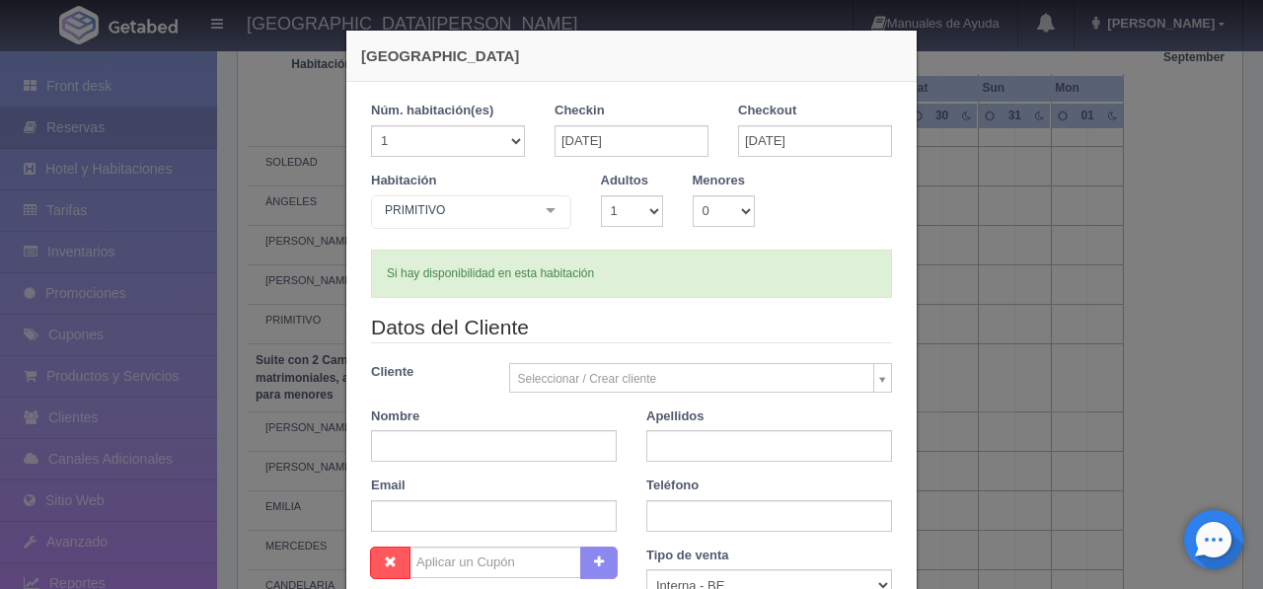
checkbox input "false"
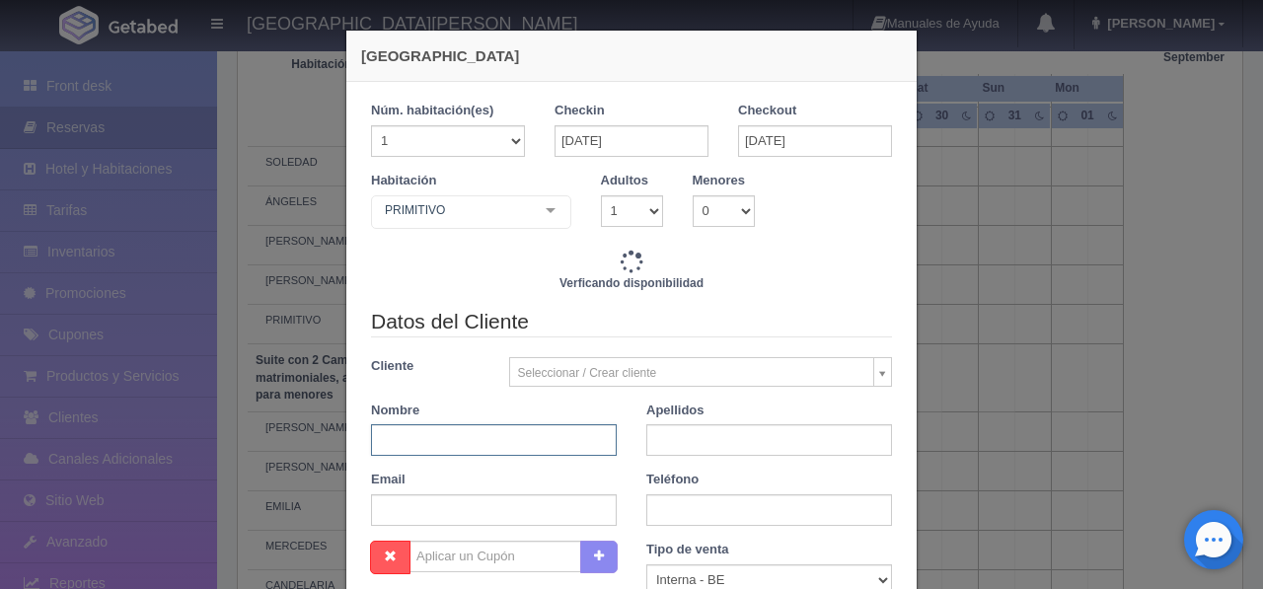
click at [484, 440] on input "text" at bounding box center [494, 440] width 246 height 32
type input "7720.00"
checkbox input "false"
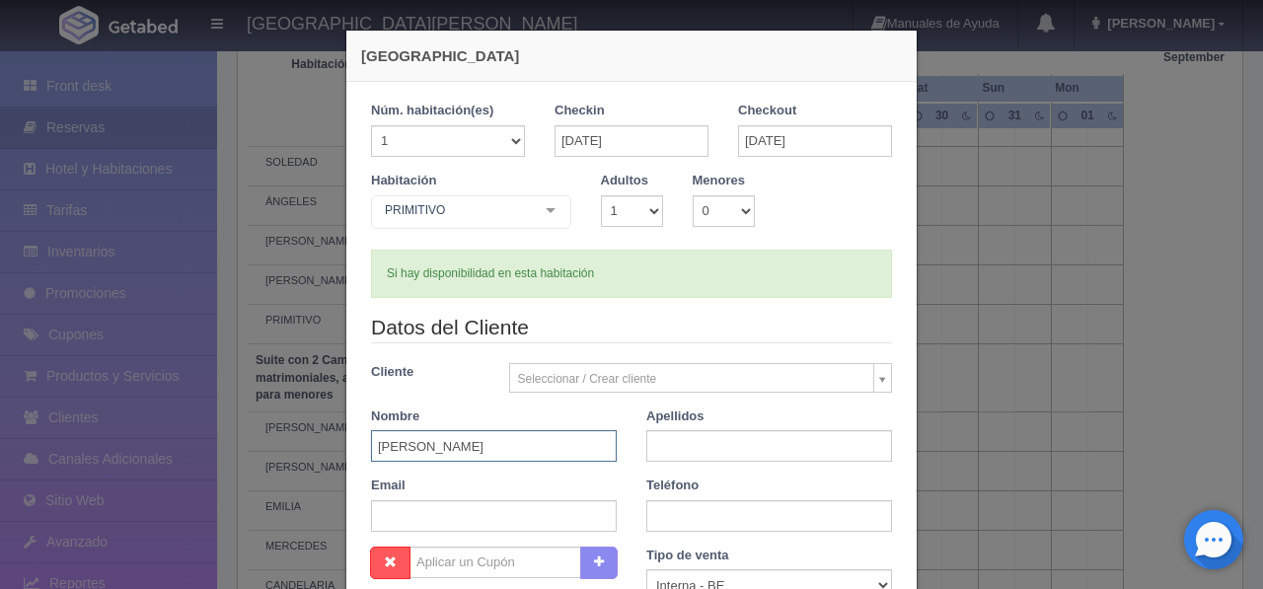
type input "[PERSON_NAME]"
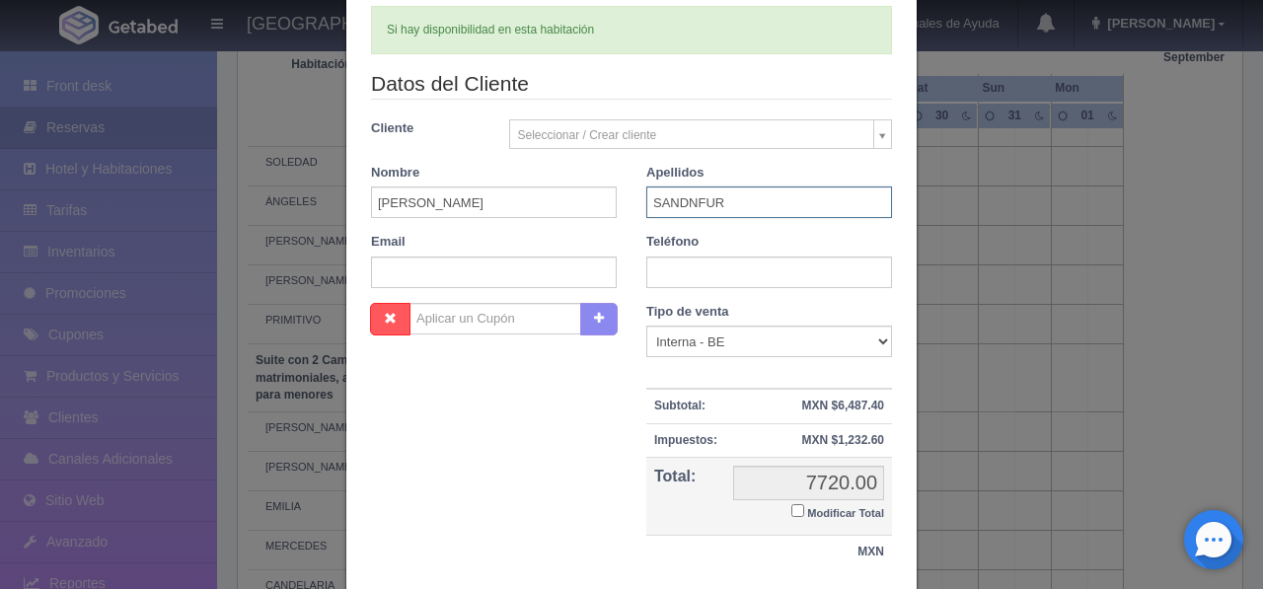
scroll to position [253, 0]
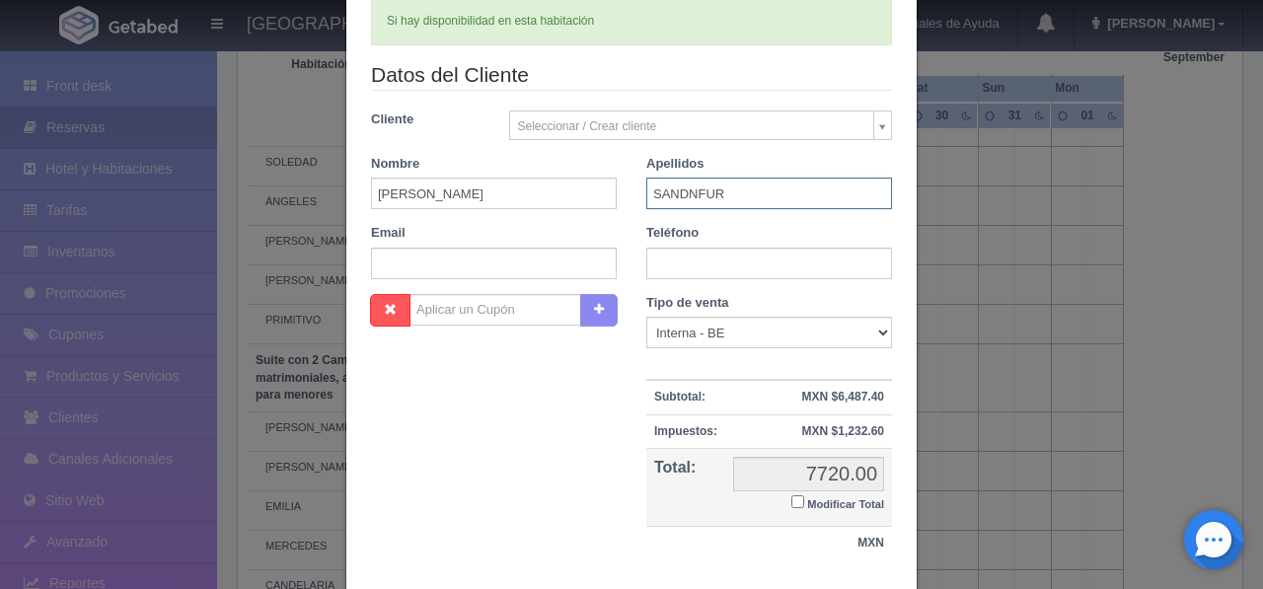
type input "SANDNFUR"
click at [709, 268] on input "text" at bounding box center [770, 264] width 246 height 32
type input "3338087899"
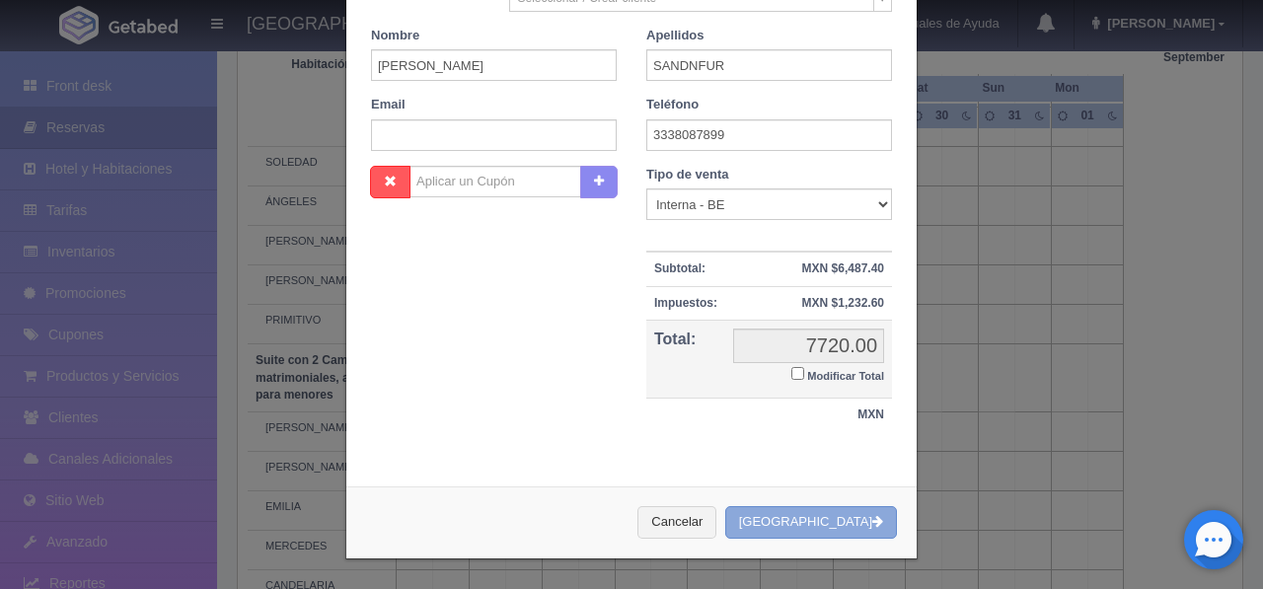
click at [844, 520] on button "Crear Reserva" at bounding box center [811, 522] width 172 height 33
